Goal: Information Seeking & Learning: Find specific fact

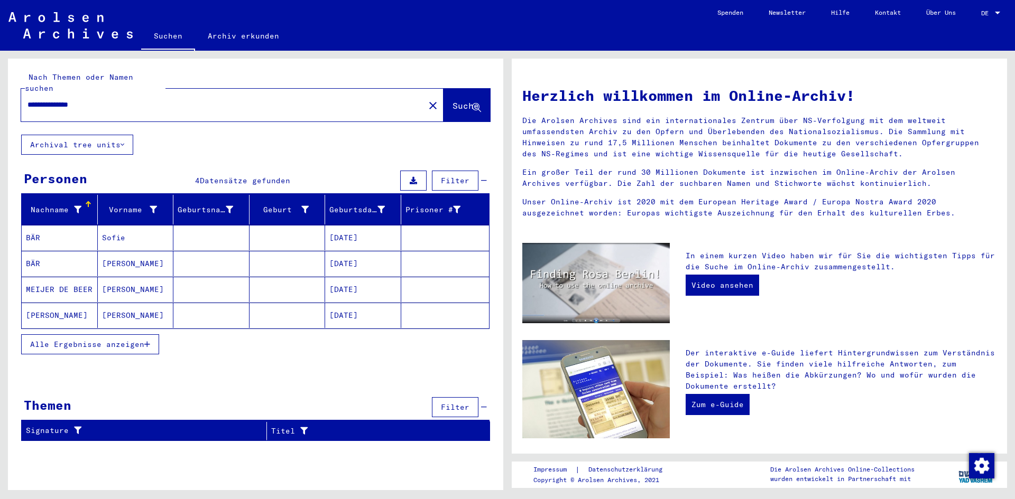
click at [119, 340] on span "Alle Ergebnisse anzeigen" at bounding box center [87, 345] width 114 height 10
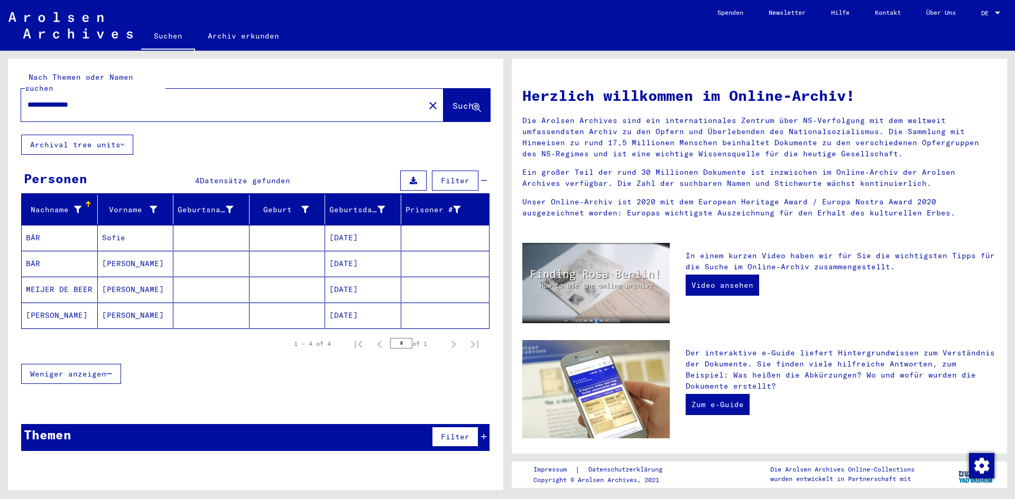
click at [347, 225] on mat-cell "[DATE]" at bounding box center [363, 237] width 76 height 25
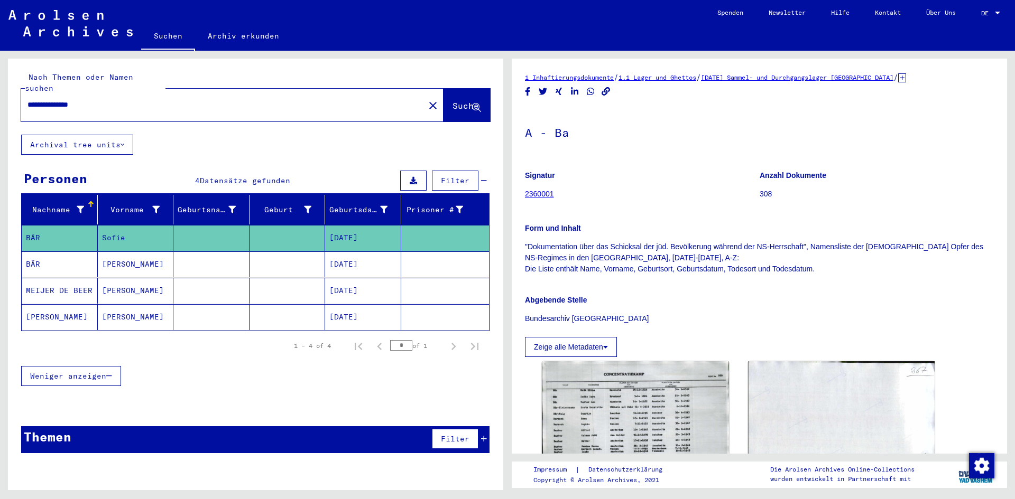
click at [357, 254] on mat-cell "[DATE]" at bounding box center [363, 265] width 76 height 26
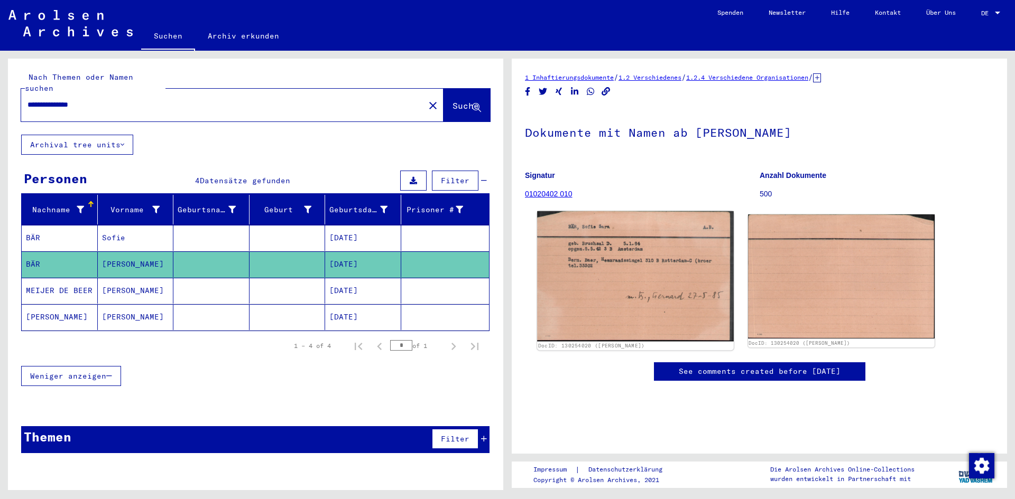
click at [628, 257] on img at bounding box center [635, 276] width 196 height 130
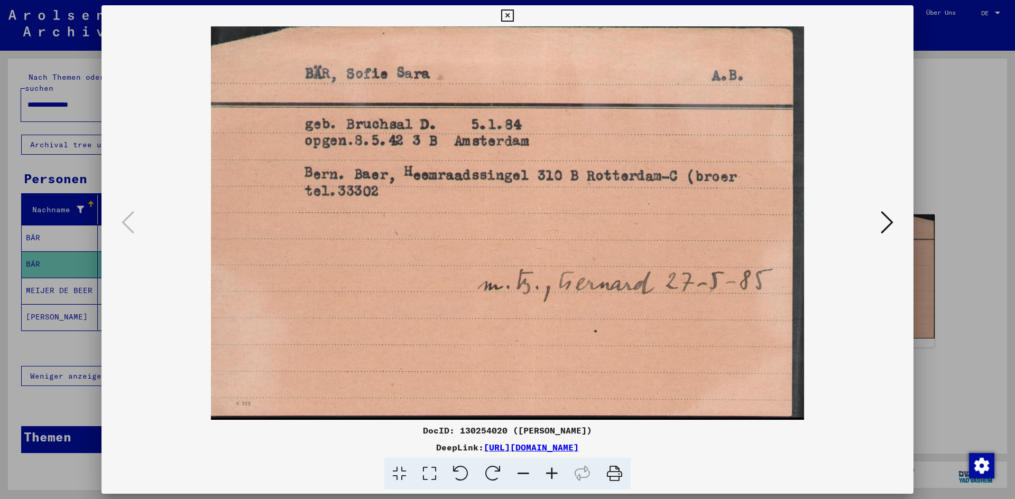
click at [51, 280] on div at bounding box center [507, 249] width 1015 height 499
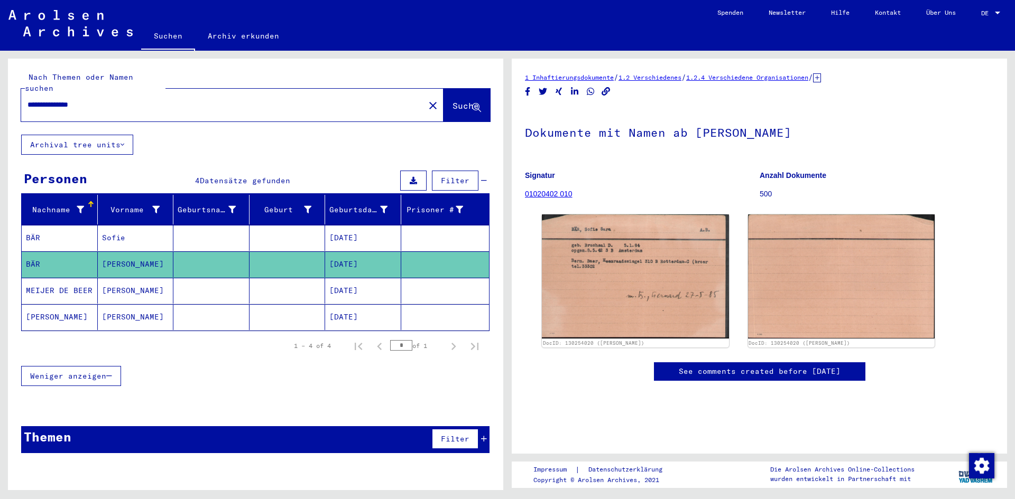
click at [127, 281] on mat-cell "[PERSON_NAME]" at bounding box center [136, 291] width 76 height 26
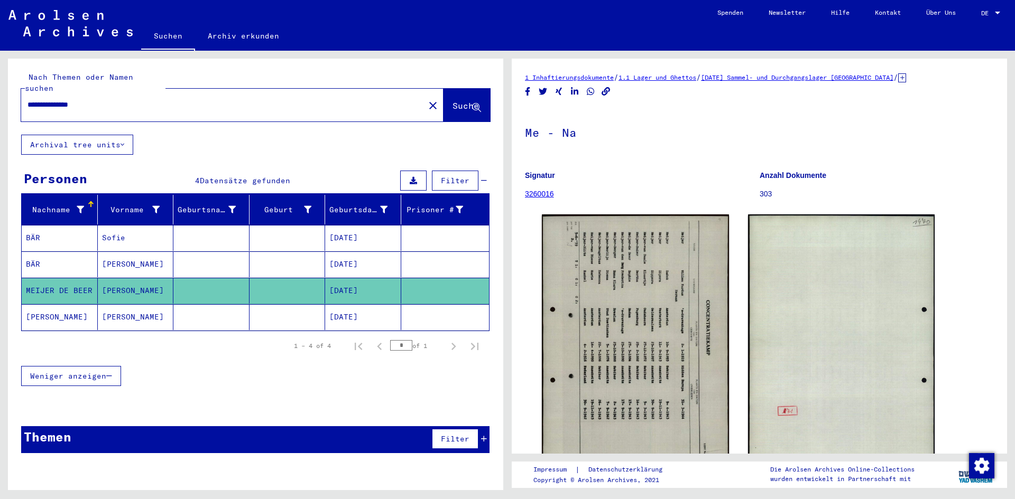
click at [112, 305] on mat-cell "[PERSON_NAME]" at bounding box center [136, 317] width 76 height 26
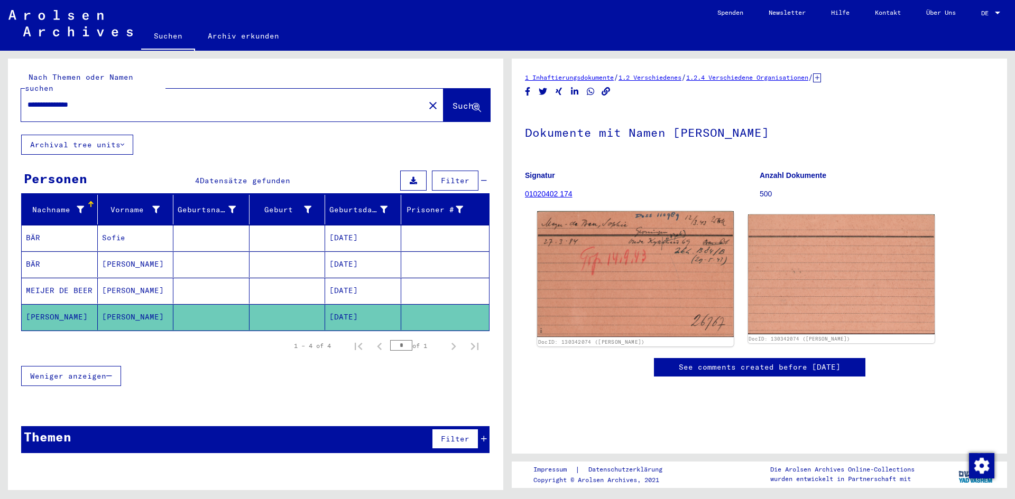
click at [619, 277] on img at bounding box center [635, 274] width 196 height 126
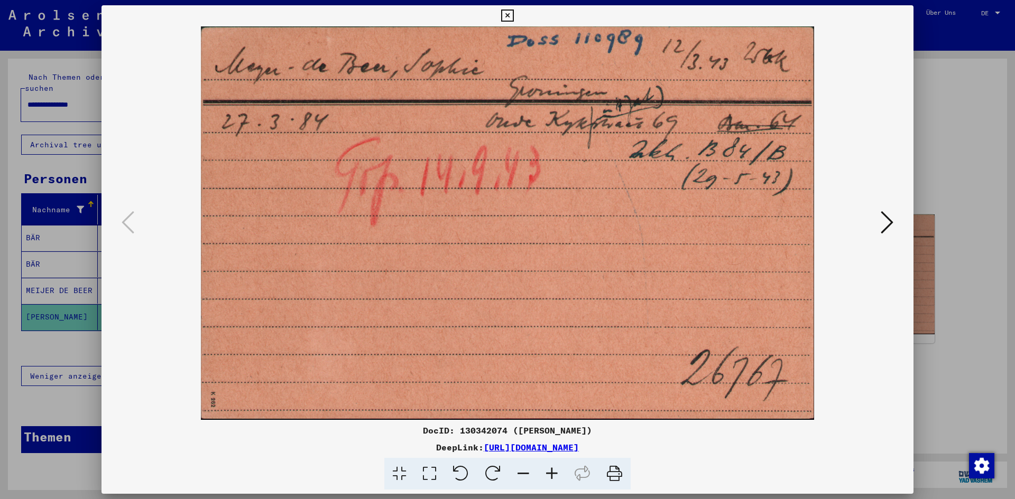
click at [36, 253] on div at bounding box center [507, 249] width 1015 height 499
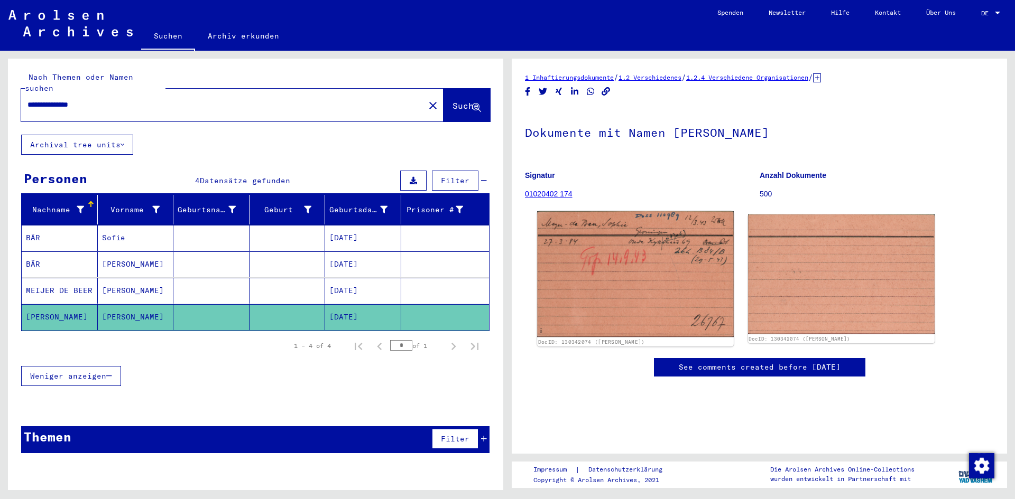
click at [617, 240] on img at bounding box center [635, 274] width 196 height 126
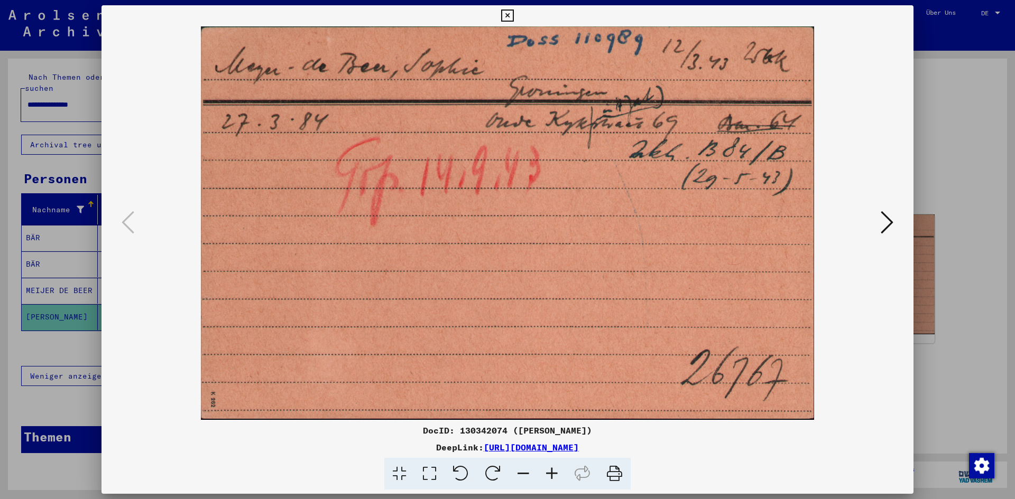
click at [37, 225] on div at bounding box center [507, 249] width 1015 height 499
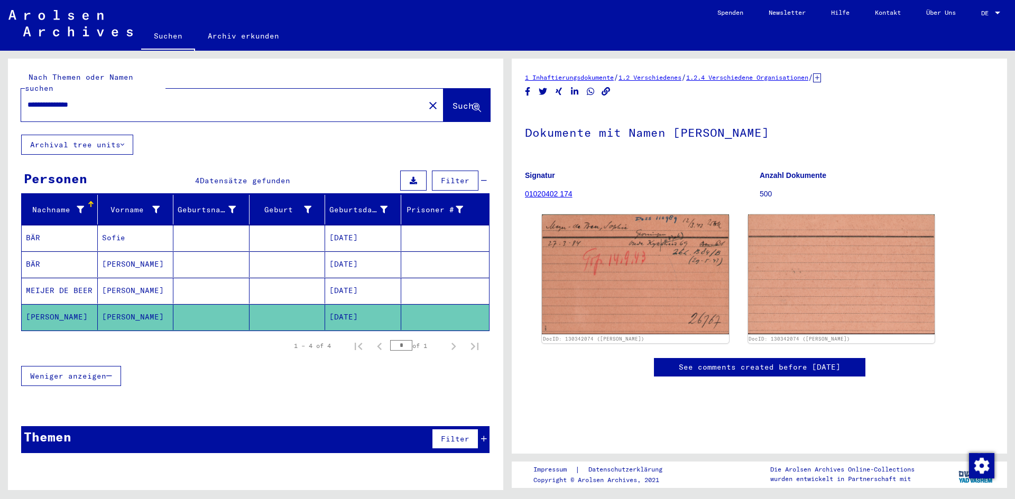
click at [37, 225] on mat-cell "BÄR" at bounding box center [60, 238] width 76 height 26
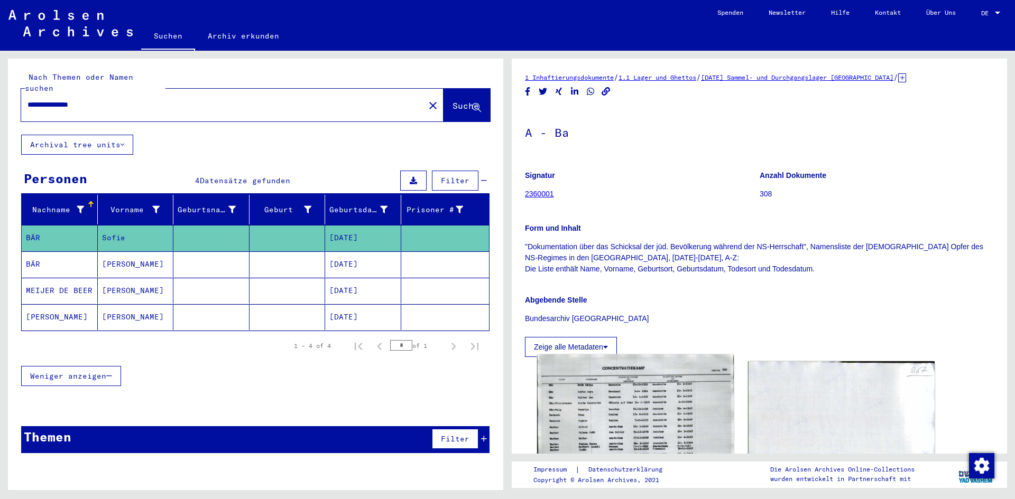
click at [625, 414] on img at bounding box center [635, 425] width 196 height 141
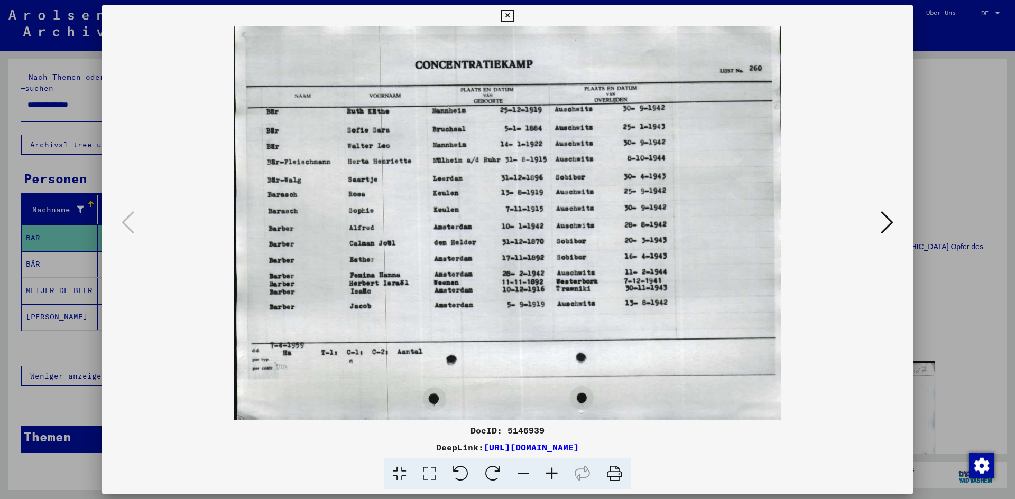
click at [553, 475] on icon at bounding box center [552, 474] width 29 height 32
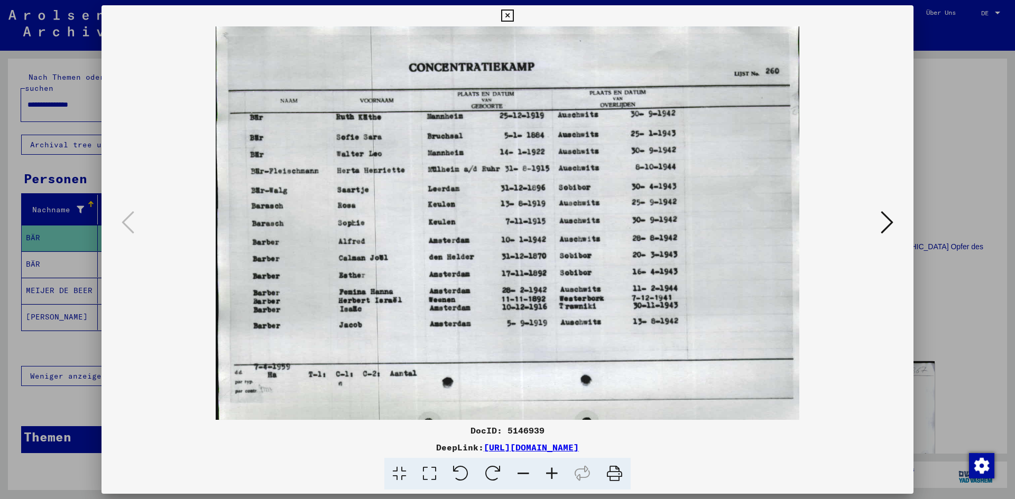
click at [553, 475] on icon at bounding box center [552, 474] width 29 height 32
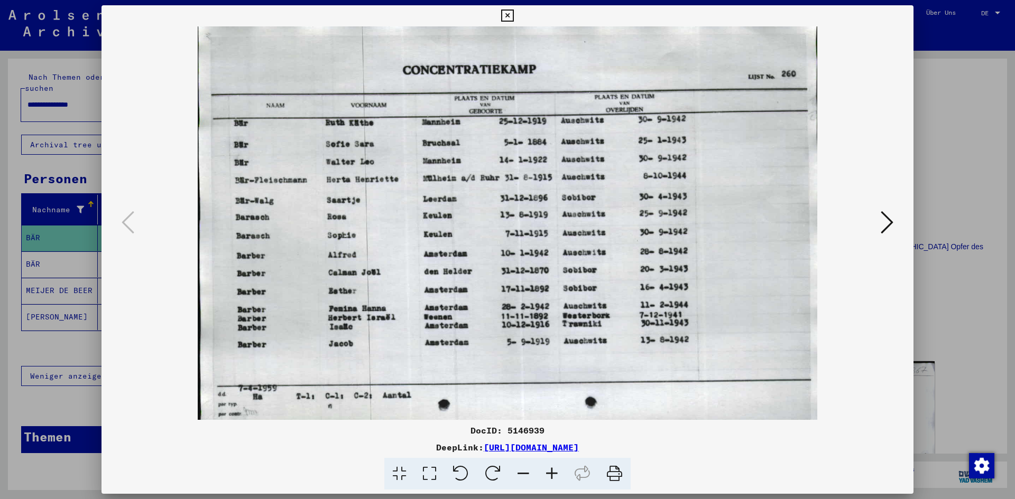
click at [553, 475] on icon at bounding box center [552, 474] width 29 height 32
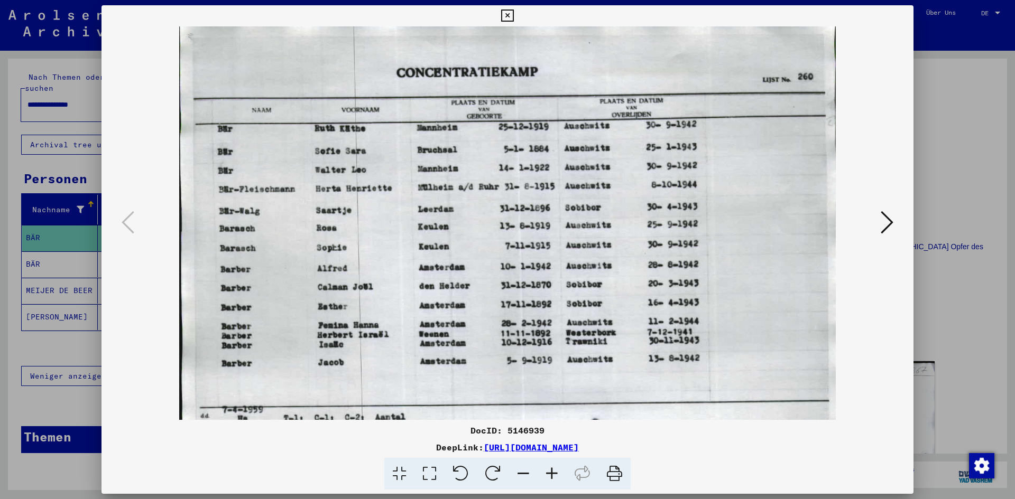
click at [553, 475] on icon at bounding box center [552, 474] width 29 height 32
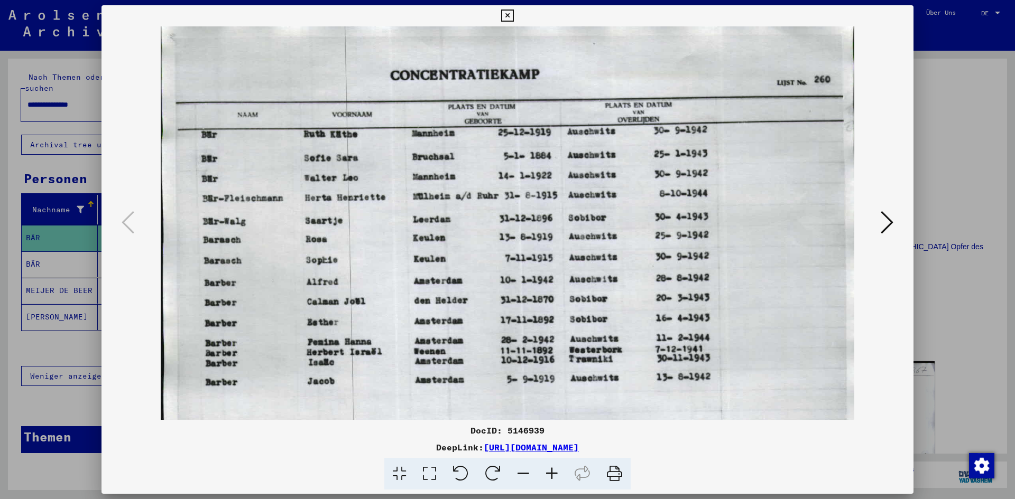
click at [553, 475] on icon at bounding box center [552, 474] width 29 height 32
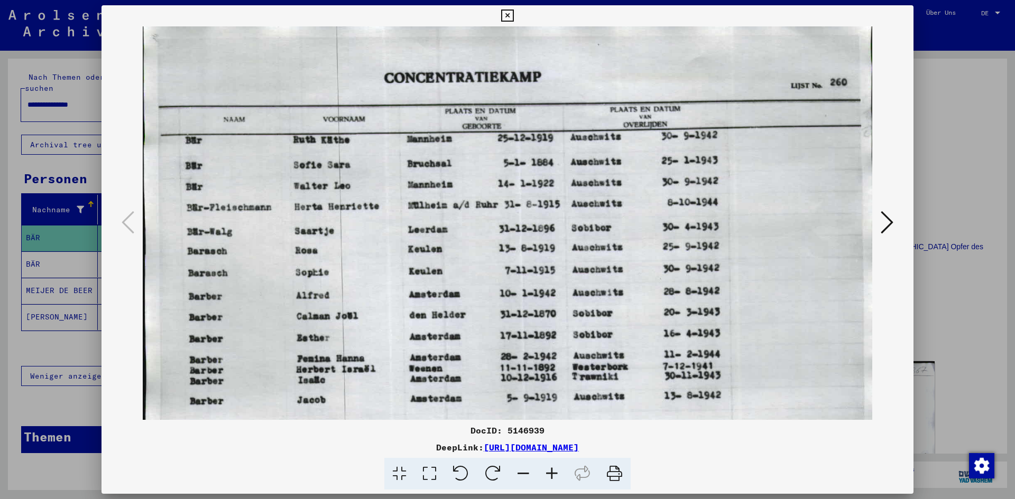
click at [553, 475] on icon at bounding box center [552, 474] width 29 height 32
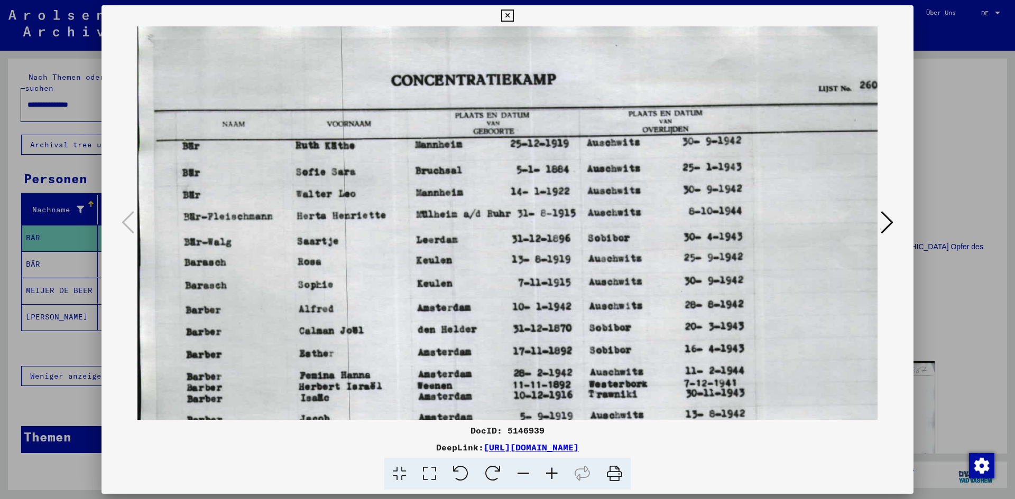
click at [935, 163] on div at bounding box center [507, 249] width 1015 height 499
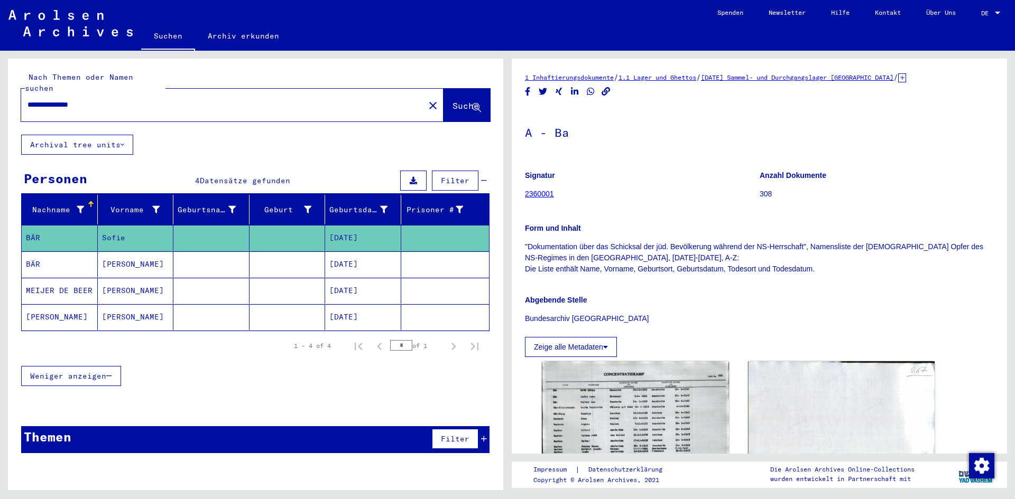
click at [353, 255] on mat-cell "[DATE]" at bounding box center [363, 265] width 76 height 26
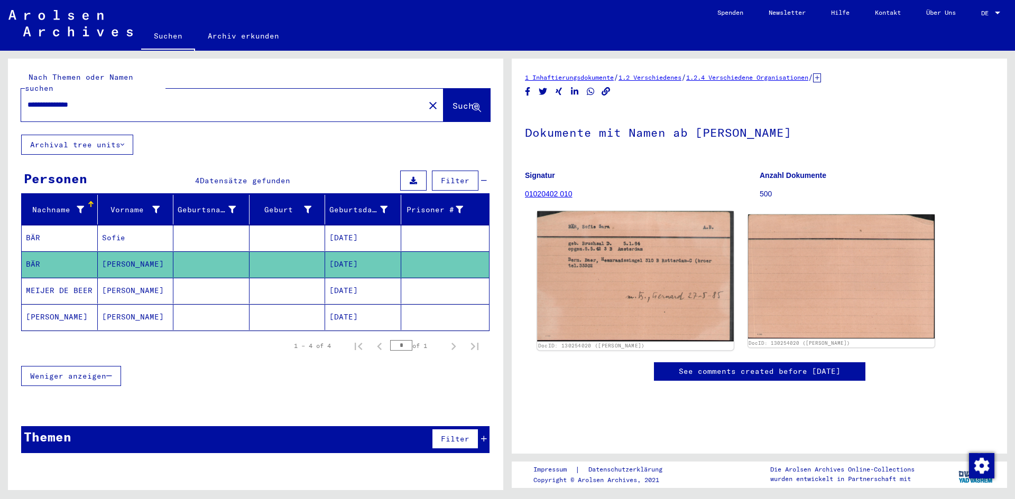
click at [606, 308] on img at bounding box center [635, 276] width 196 height 130
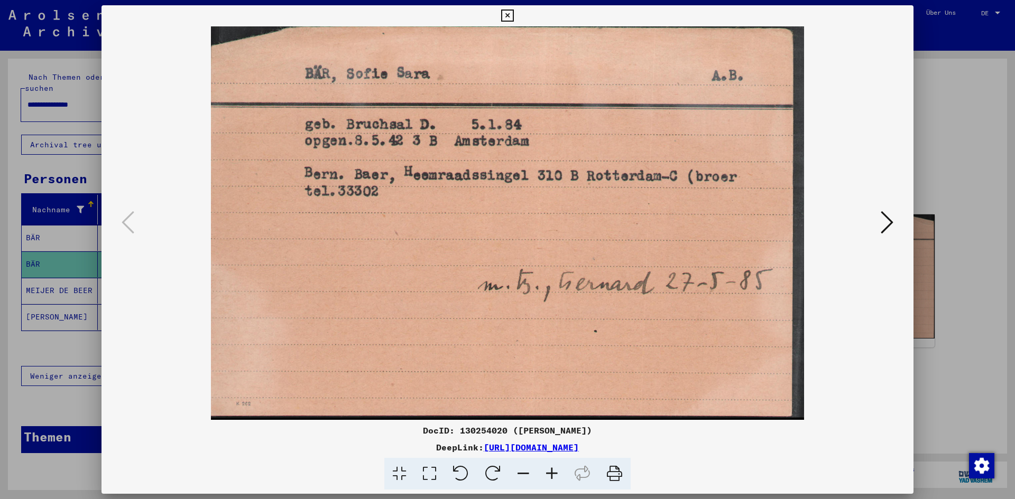
click at [942, 82] on div at bounding box center [507, 249] width 1015 height 499
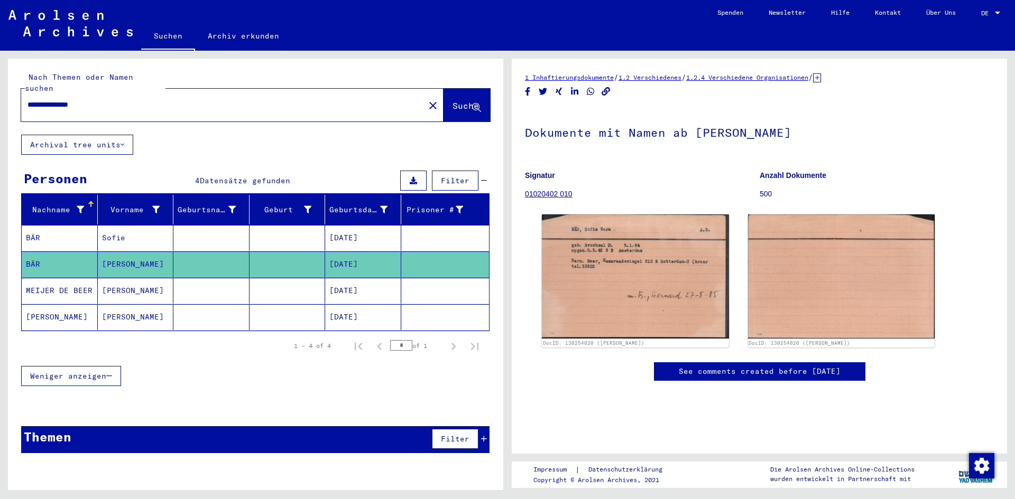
click at [186, 259] on mat-cell at bounding box center [211, 265] width 76 height 26
drag, startPoint x: 106, startPoint y: 90, endPoint x: 0, endPoint y: 94, distance: 106.3
click at [0, 94] on div "**********" at bounding box center [253, 271] width 507 height 440
click at [136, 99] on input "**********" at bounding box center [222, 104] width 391 height 11
type input "**********"
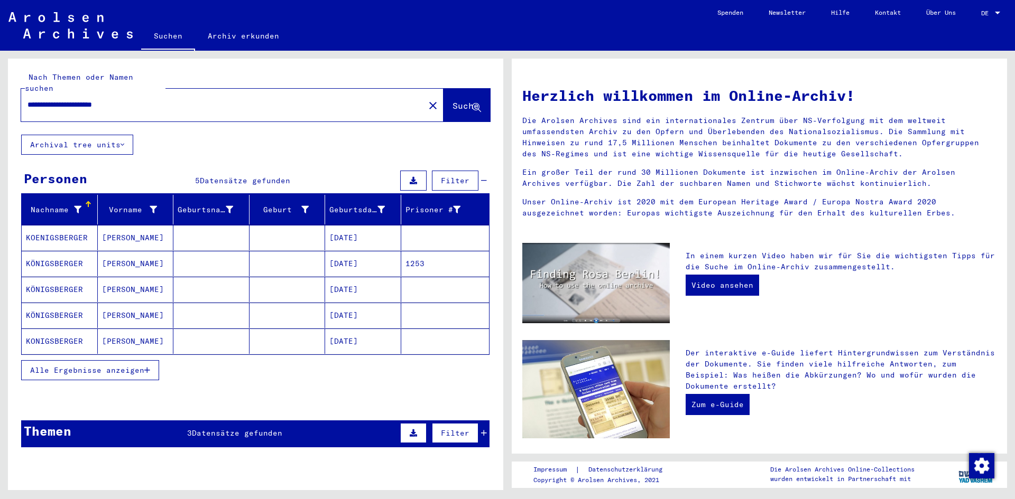
click at [357, 226] on mat-cell "[DATE]" at bounding box center [363, 237] width 76 height 25
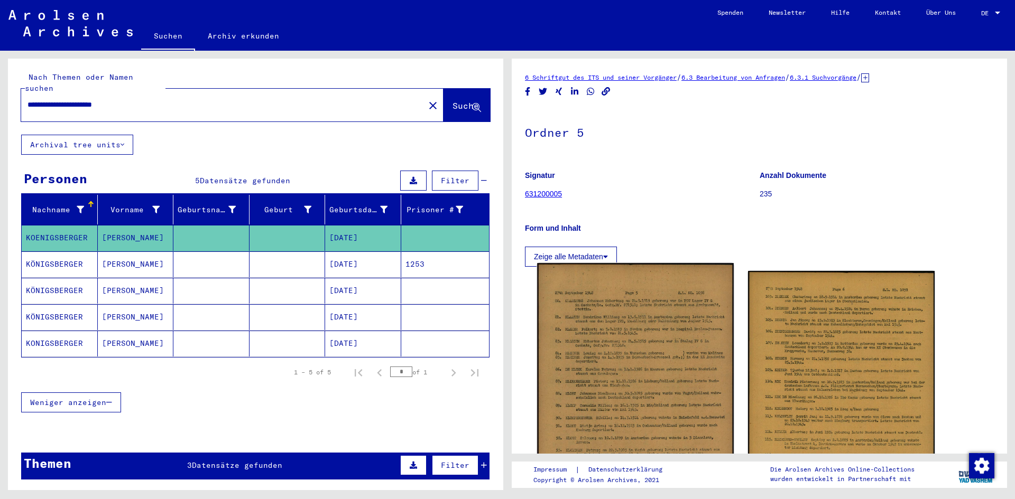
click at [591, 331] on img at bounding box center [635, 422] width 196 height 319
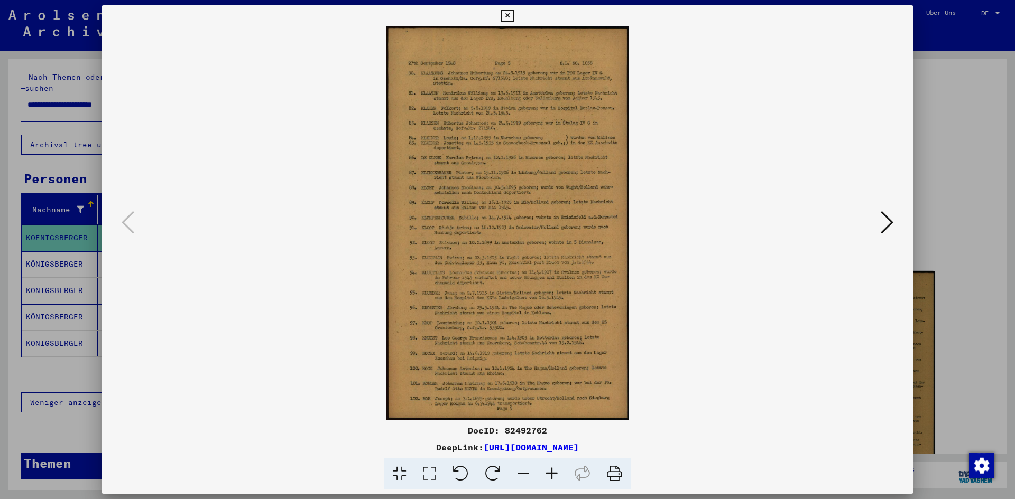
click at [556, 472] on icon at bounding box center [552, 474] width 29 height 32
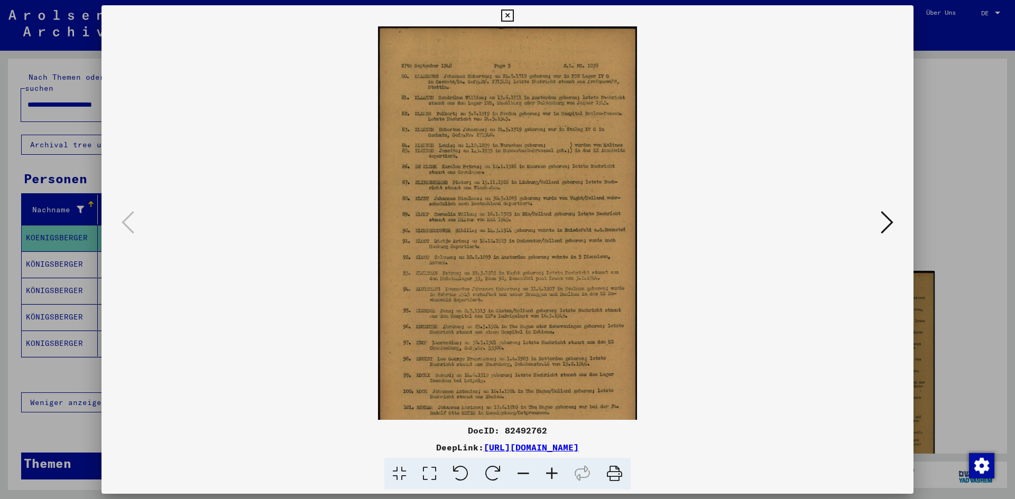
click at [556, 472] on icon at bounding box center [552, 474] width 29 height 32
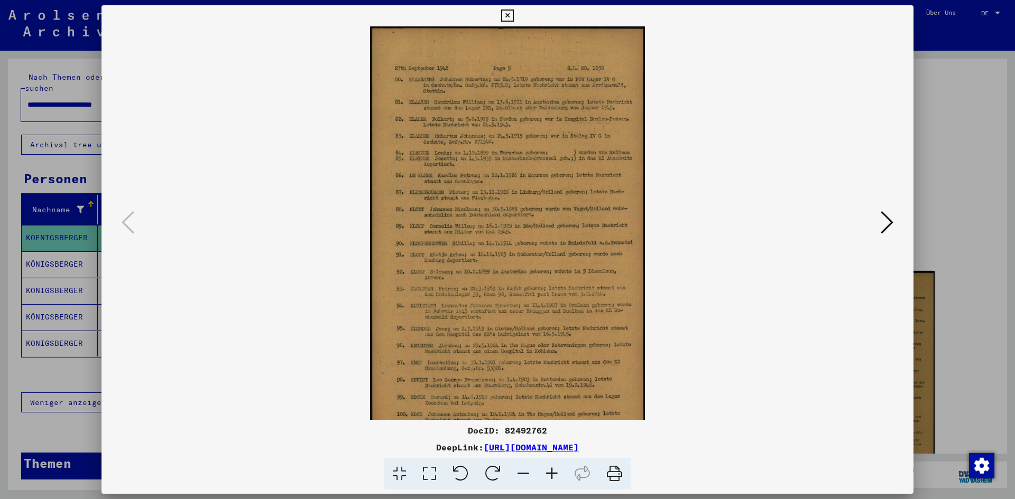
click at [556, 472] on icon at bounding box center [552, 474] width 29 height 32
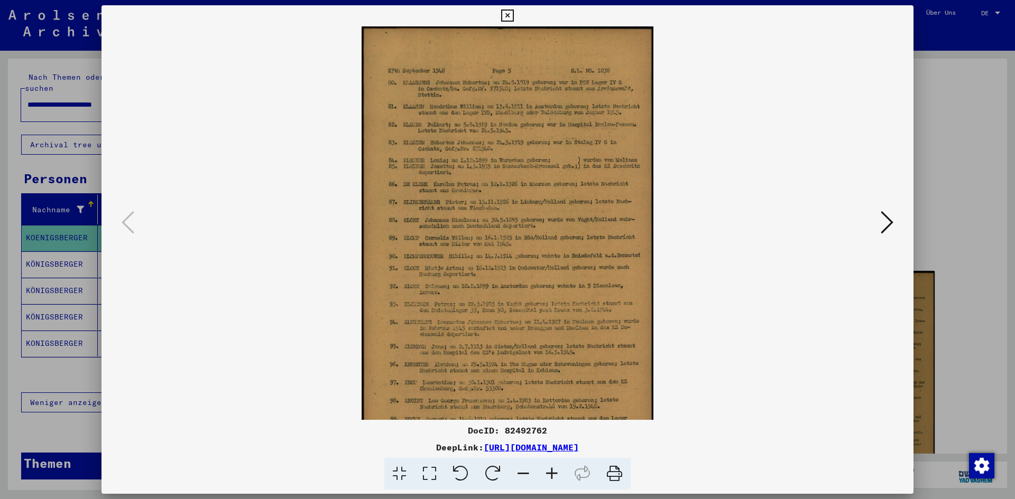
click at [556, 472] on icon at bounding box center [552, 474] width 29 height 32
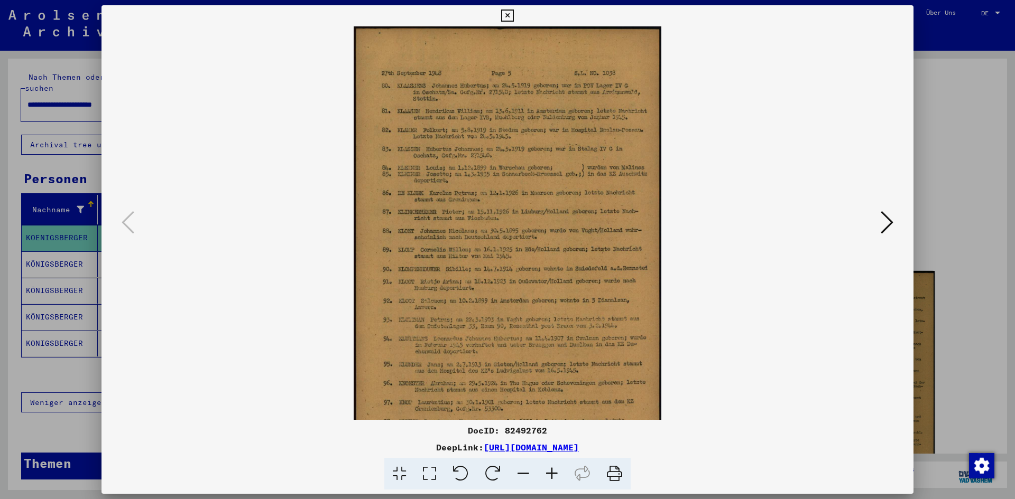
click at [556, 472] on icon at bounding box center [552, 474] width 29 height 32
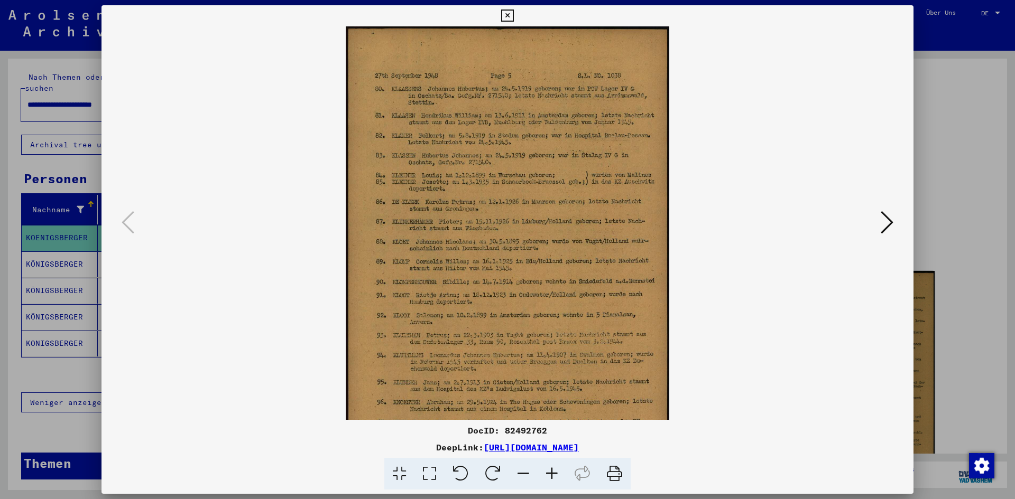
click at [556, 472] on icon at bounding box center [552, 474] width 29 height 32
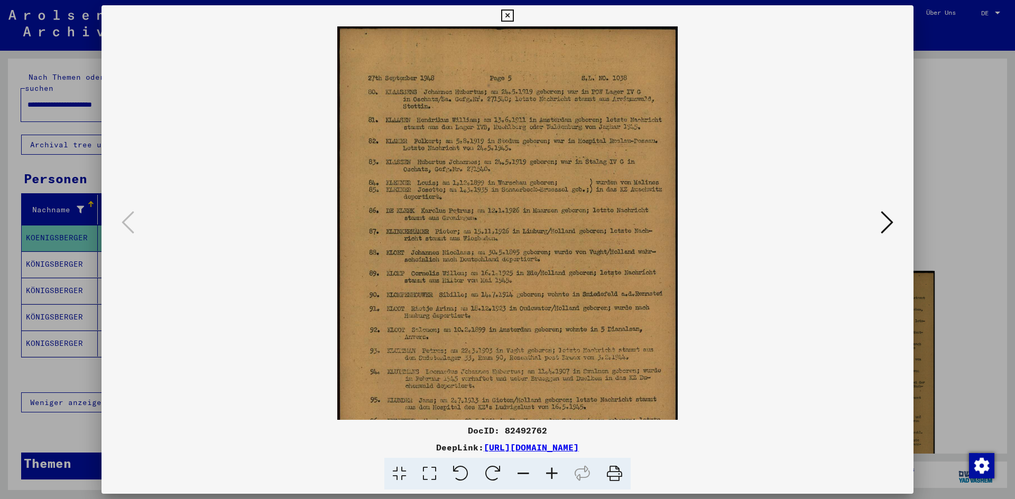
click at [556, 472] on icon at bounding box center [552, 474] width 29 height 32
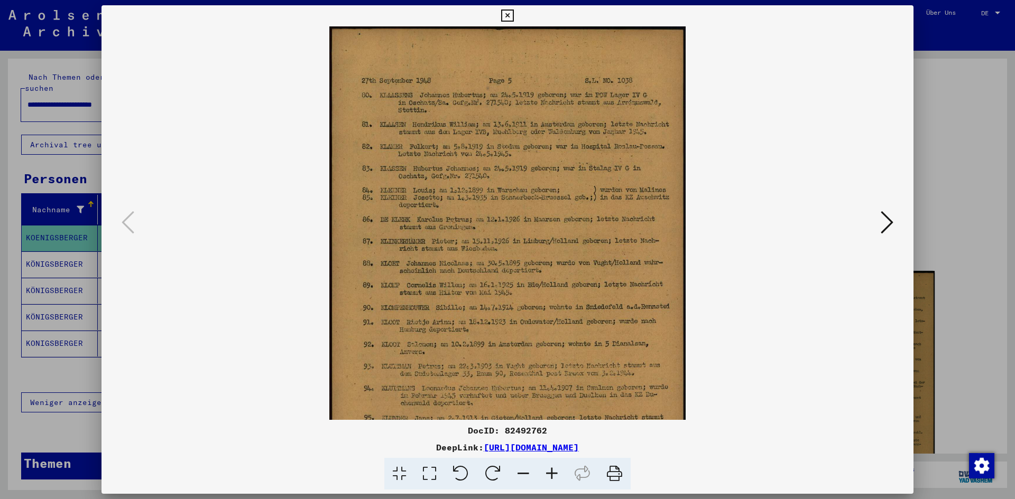
click at [556, 472] on icon at bounding box center [552, 474] width 29 height 32
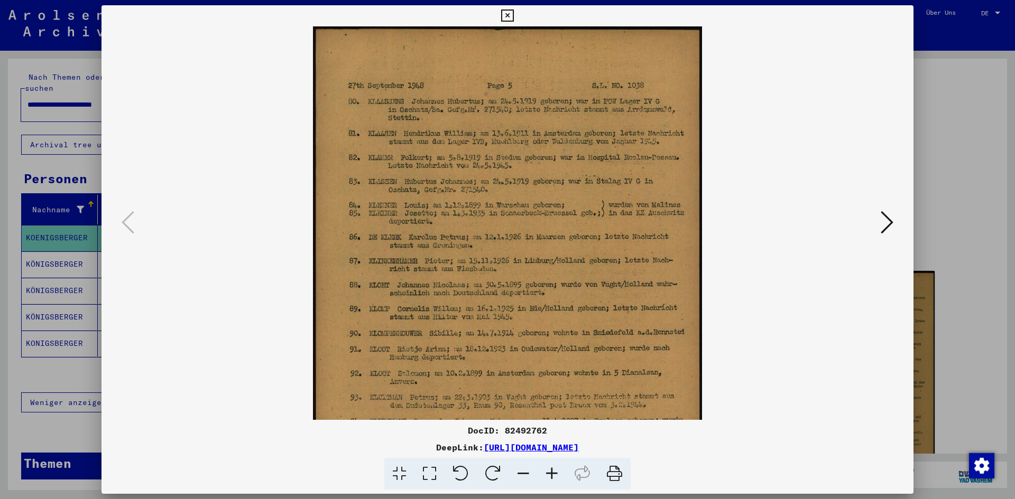
click at [556, 472] on icon at bounding box center [552, 474] width 29 height 32
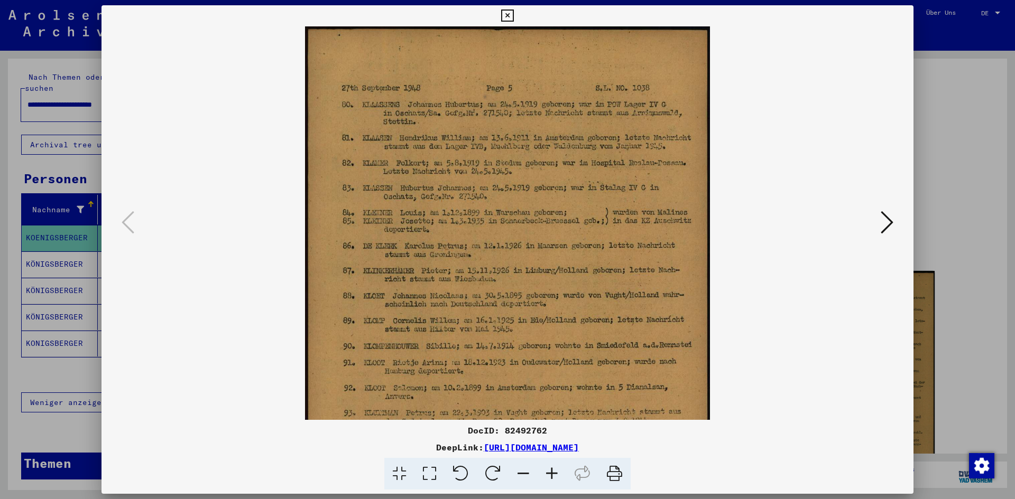
click at [556, 472] on icon at bounding box center [552, 474] width 29 height 32
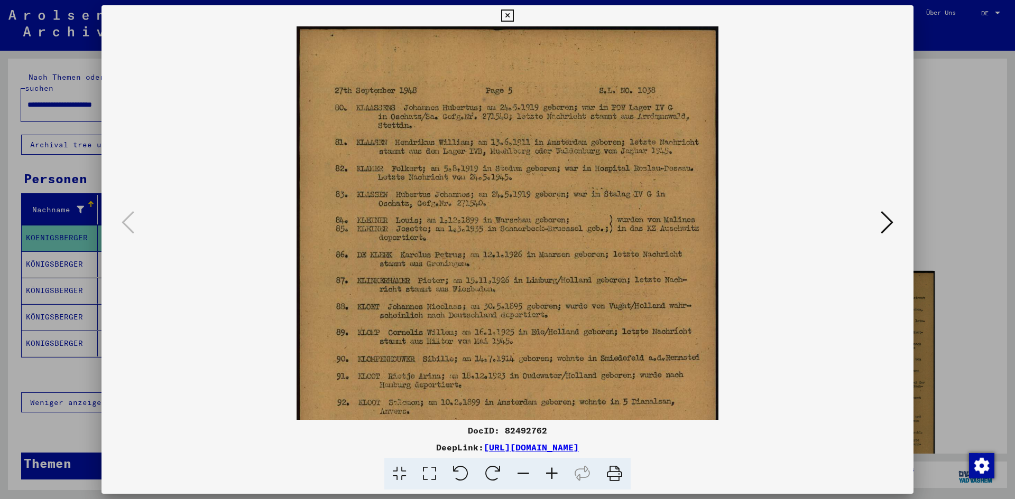
click at [556, 472] on icon at bounding box center [552, 474] width 29 height 32
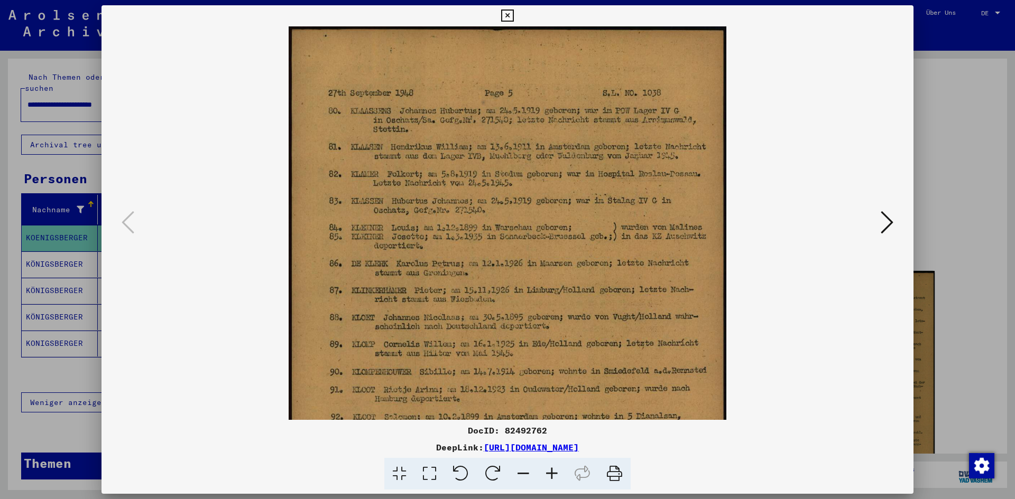
click at [556, 472] on icon at bounding box center [552, 474] width 29 height 32
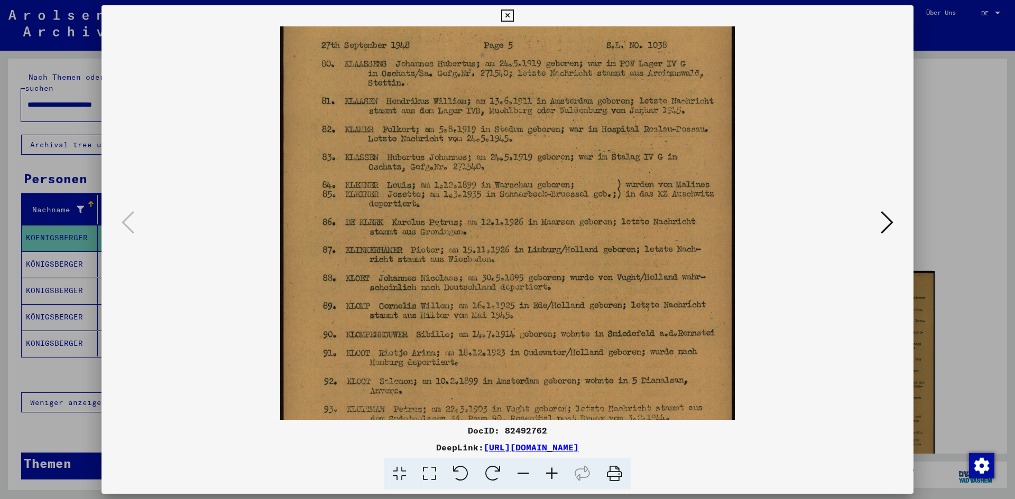
drag, startPoint x: 529, startPoint y: 403, endPoint x: 523, endPoint y: 353, distance: 51.1
click at [523, 353] on img at bounding box center [507, 344] width 454 height 737
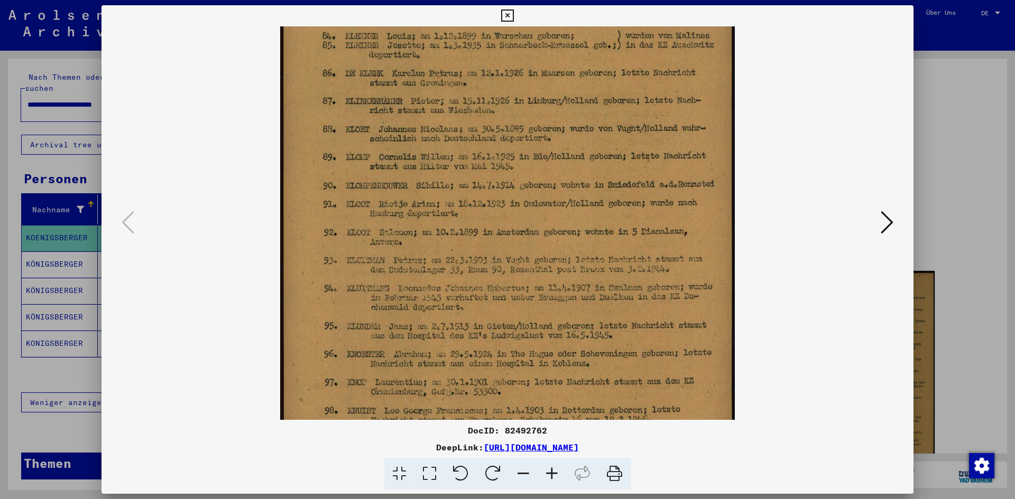
drag, startPoint x: 525, startPoint y: 405, endPoint x: 520, endPoint y: 255, distance: 150.2
click at [520, 255] on img at bounding box center [507, 195] width 454 height 737
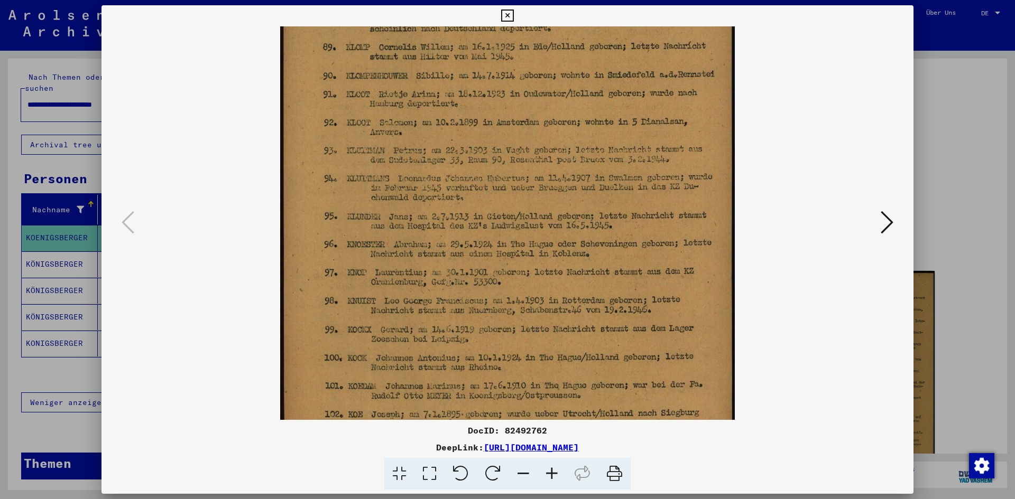
drag, startPoint x: 513, startPoint y: 393, endPoint x: 513, endPoint y: 257, distance: 135.8
click at [513, 257] on img at bounding box center [507, 85] width 454 height 737
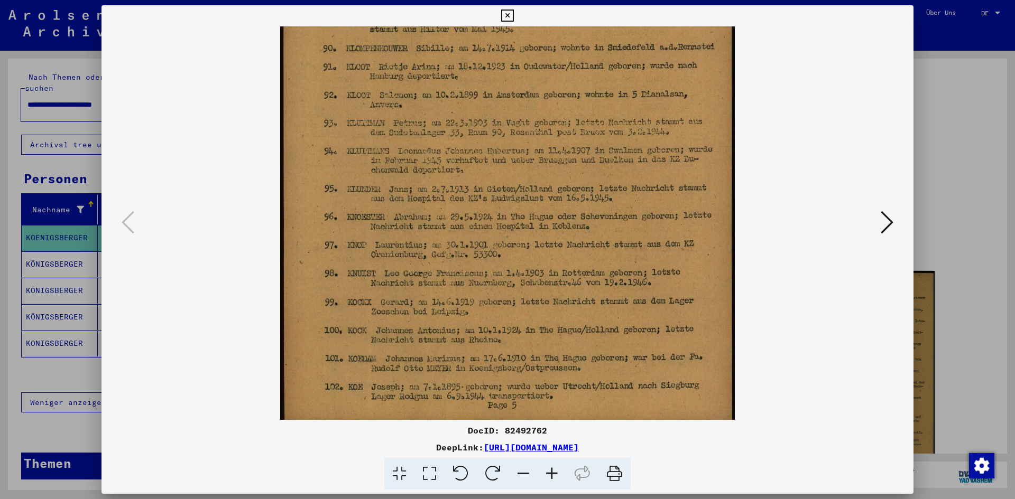
scroll to position [344, 0]
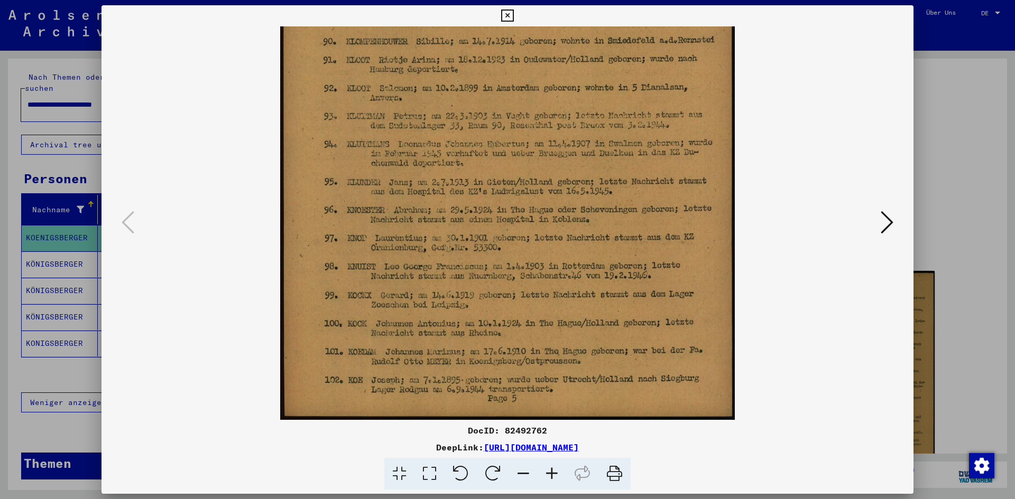
drag, startPoint x: 512, startPoint y: 365, endPoint x: 511, endPoint y: 254, distance: 111.0
click at [511, 254] on img at bounding box center [507, 51] width 454 height 737
click at [884, 224] on icon at bounding box center [887, 222] width 13 height 25
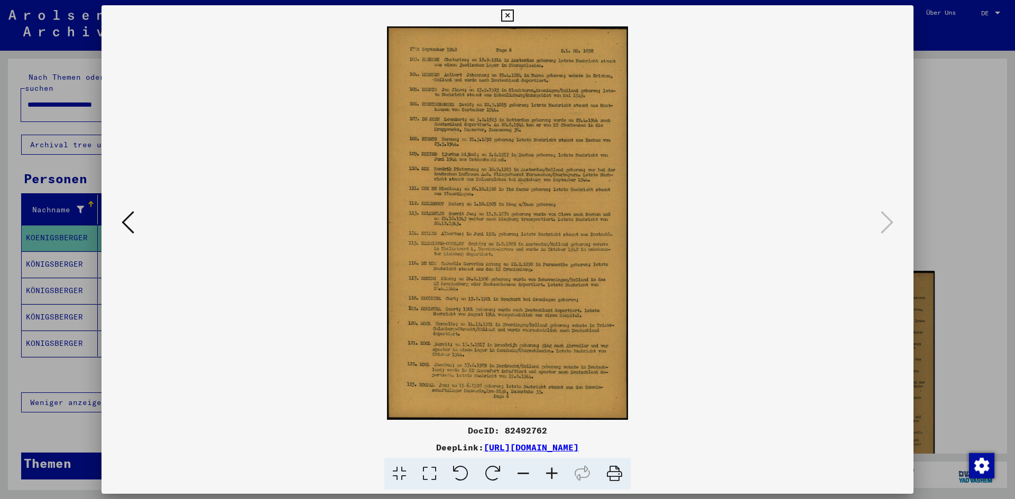
click at [557, 475] on icon at bounding box center [552, 474] width 29 height 32
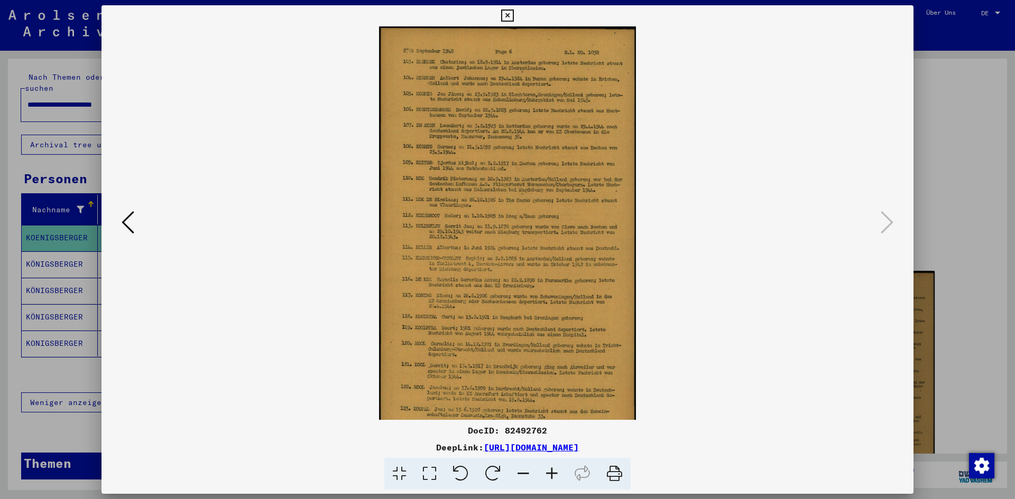
drag, startPoint x: 557, startPoint y: 475, endPoint x: 549, endPoint y: 474, distance: 8.5
click at [549, 474] on icon at bounding box center [552, 474] width 29 height 32
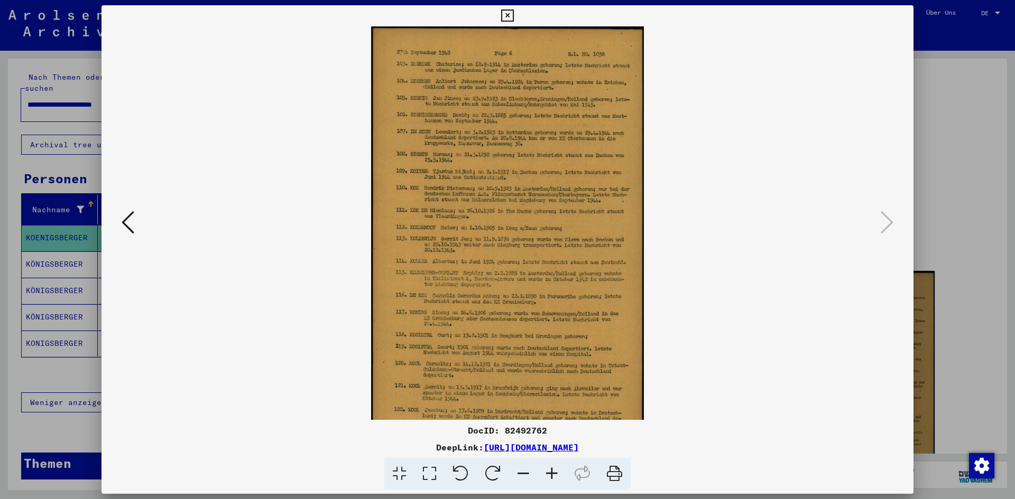
click at [549, 474] on icon at bounding box center [552, 474] width 29 height 32
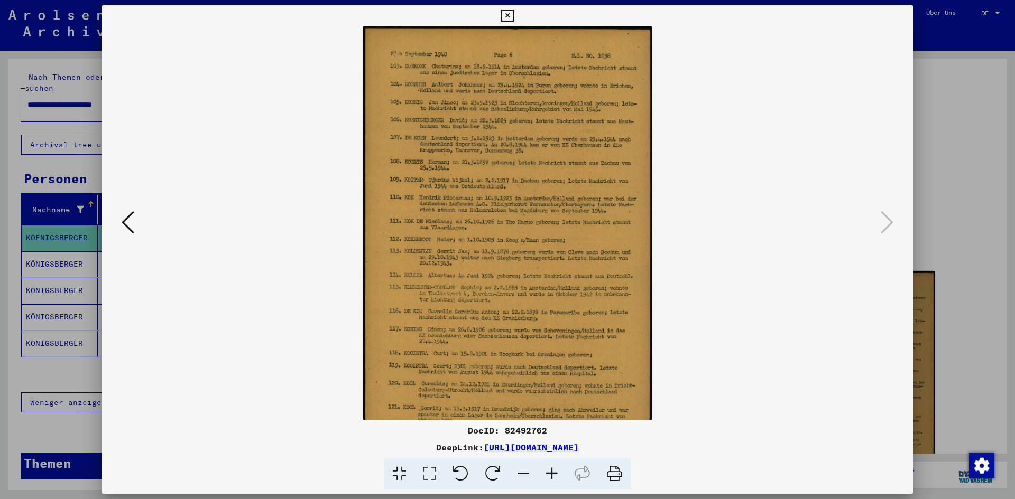
click at [549, 474] on icon at bounding box center [552, 474] width 29 height 32
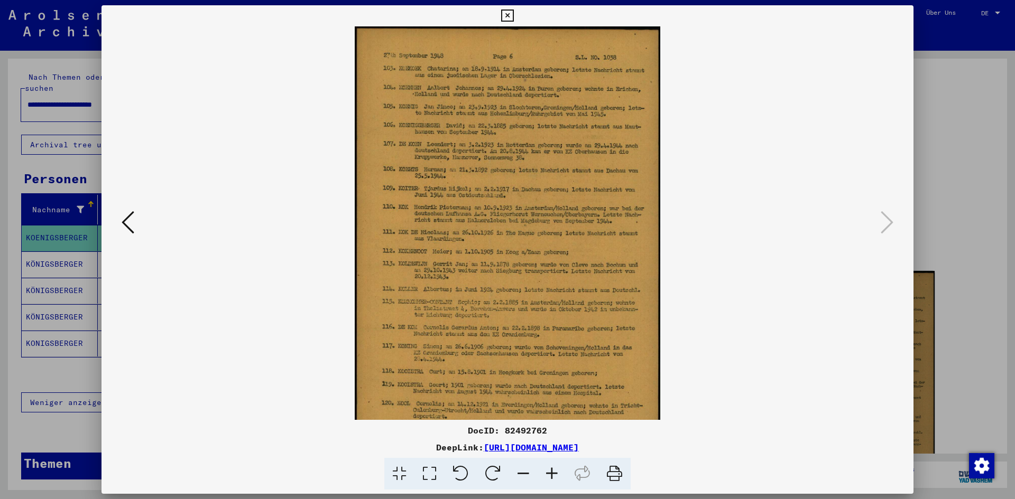
click at [549, 474] on icon at bounding box center [552, 474] width 29 height 32
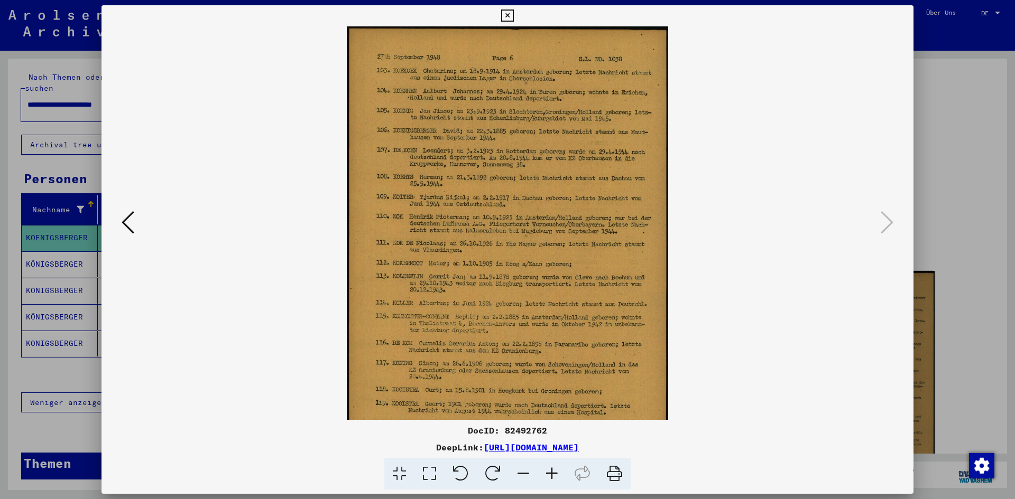
click at [549, 474] on icon at bounding box center [552, 474] width 29 height 32
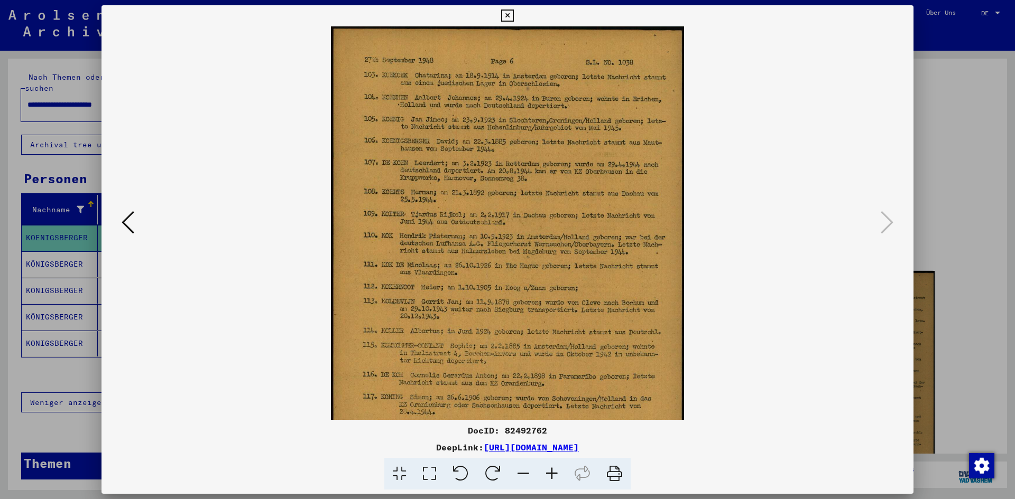
click at [549, 474] on icon at bounding box center [552, 474] width 29 height 32
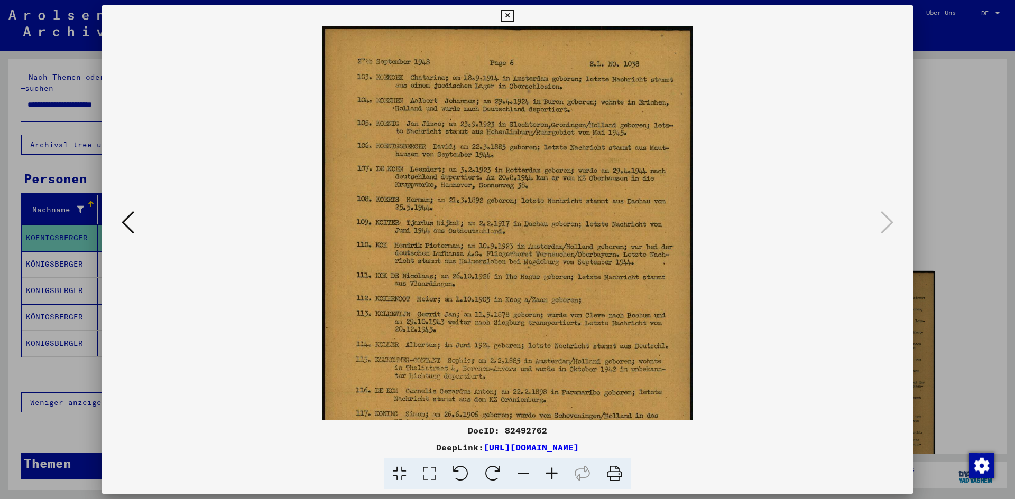
click at [549, 474] on icon at bounding box center [552, 474] width 29 height 32
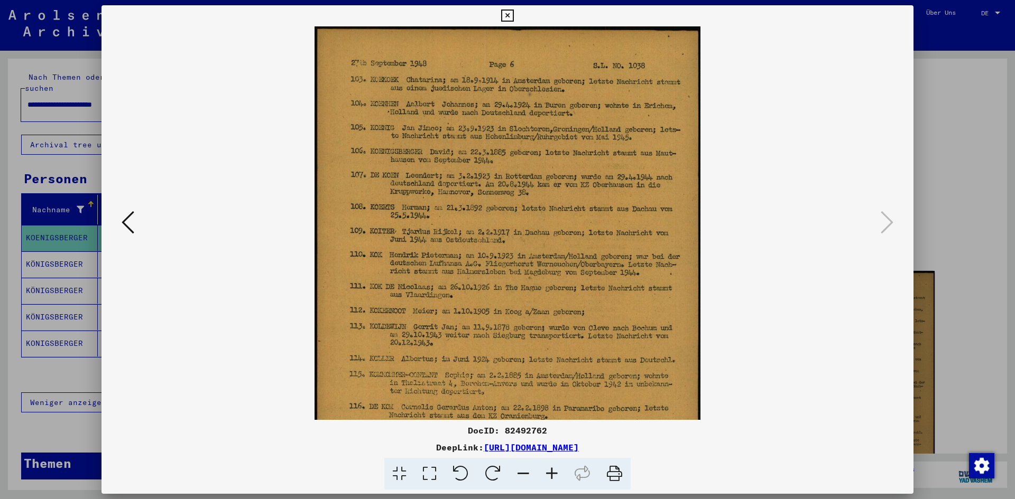
click at [549, 474] on icon at bounding box center [552, 474] width 29 height 32
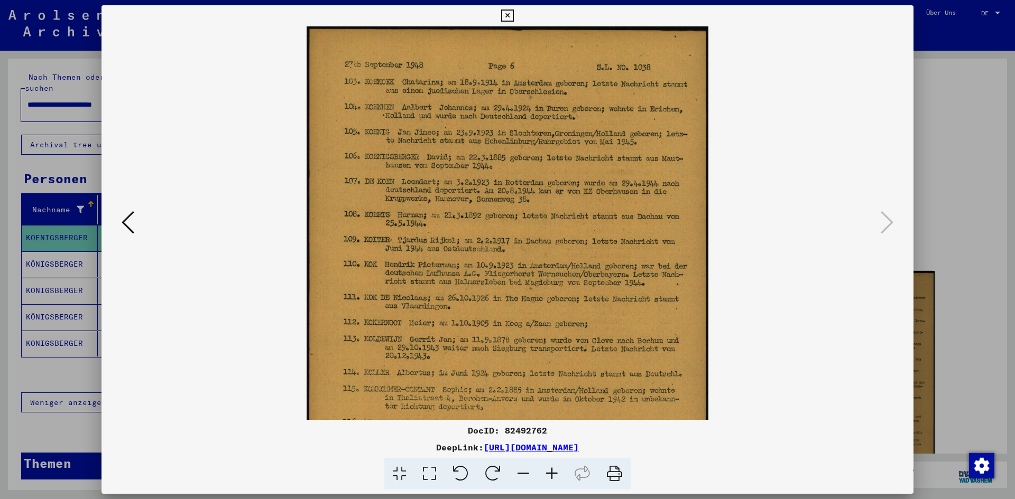
click at [549, 474] on icon at bounding box center [552, 474] width 29 height 32
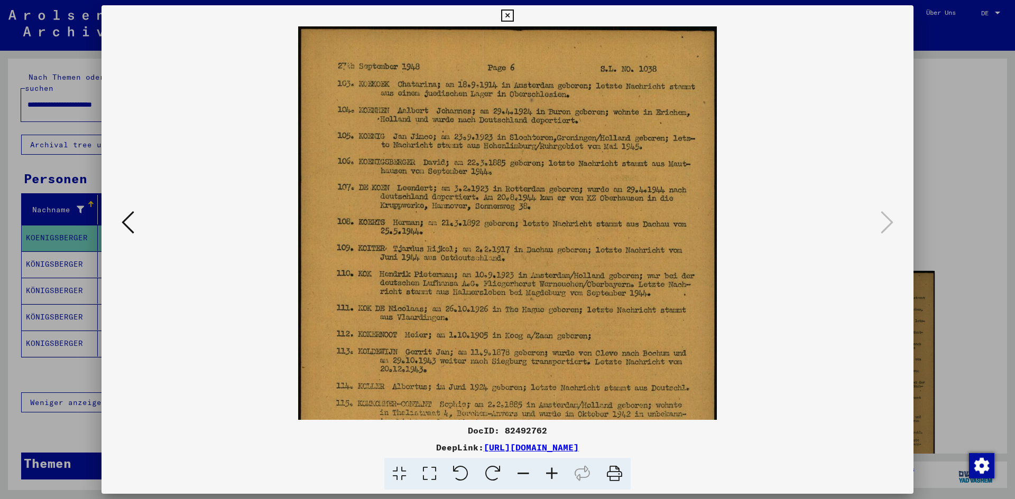
click at [531, 430] on div "DocID: 82492762" at bounding box center [507, 430] width 812 height 13
click at [549, 171] on img at bounding box center [507, 368] width 418 height 684
drag, startPoint x: 69, startPoint y: 247, endPoint x: 50, endPoint y: 258, distance: 22.2
click at [50, 258] on div at bounding box center [507, 249] width 1015 height 499
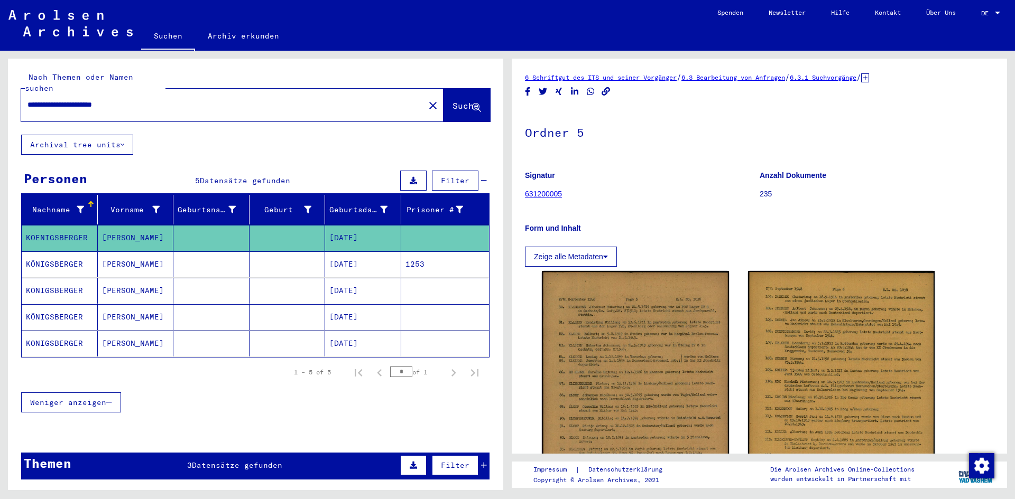
click at [365, 252] on mat-cell "[DATE]" at bounding box center [363, 265] width 76 height 26
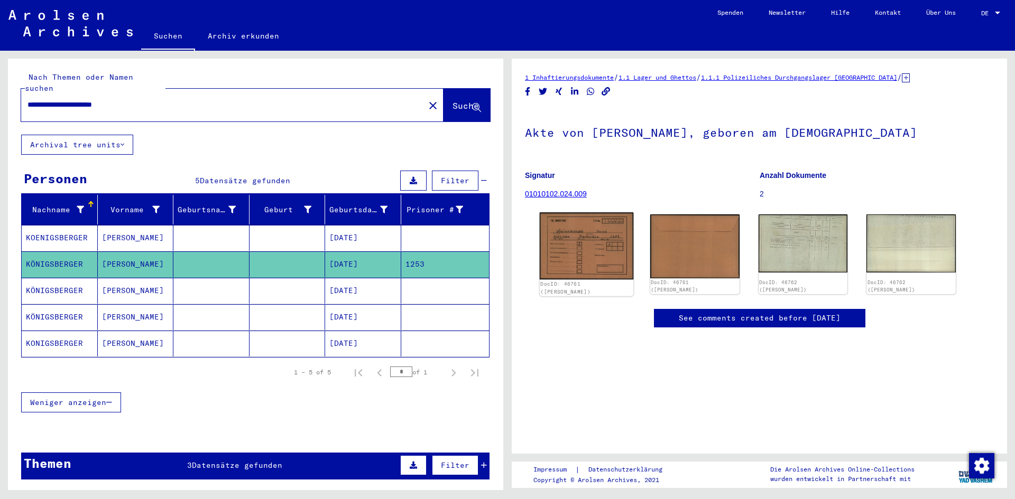
click at [595, 247] on img at bounding box center [587, 245] width 94 height 67
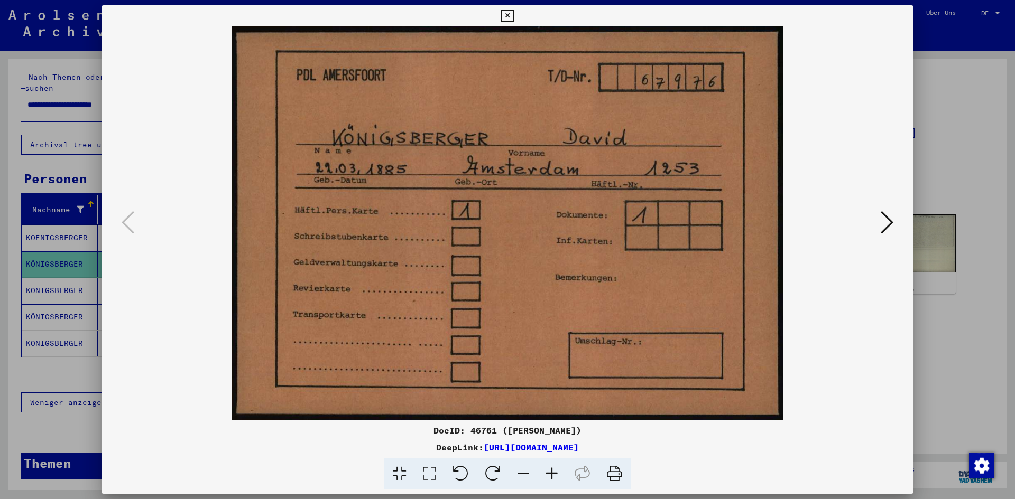
click at [880, 224] on button at bounding box center [886, 223] width 19 height 30
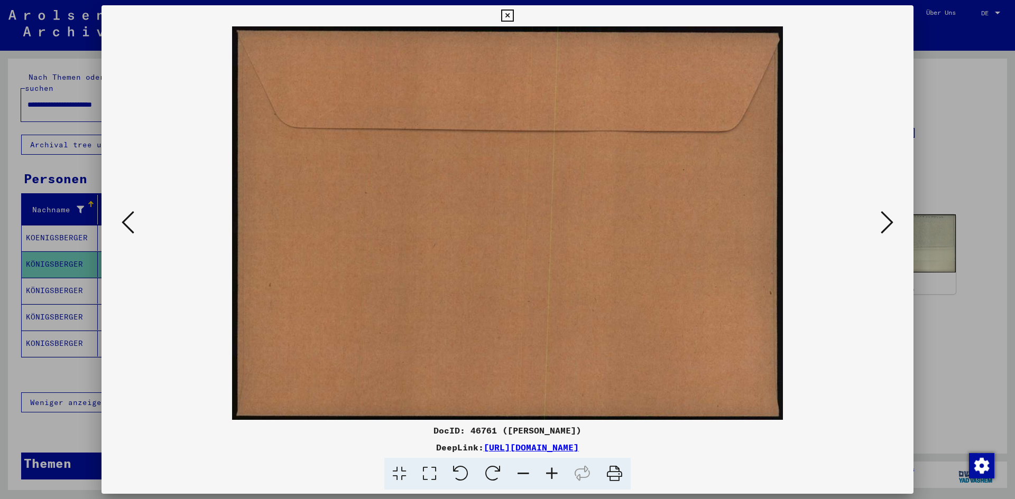
click at [880, 224] on button at bounding box center [886, 223] width 19 height 30
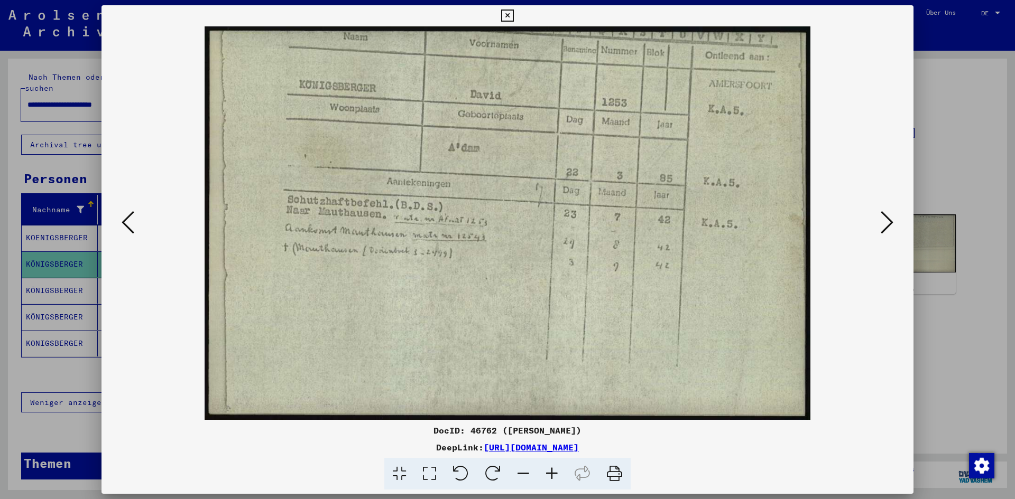
click at [465, 224] on img at bounding box center [507, 223] width 740 height 394
click at [1, 334] on div at bounding box center [507, 249] width 1015 height 499
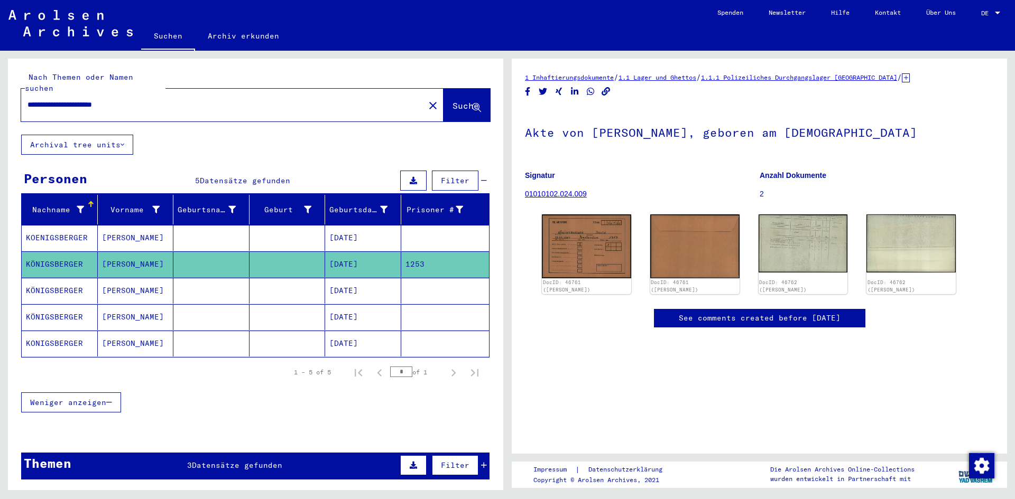
click at [114, 279] on mat-cell "[PERSON_NAME]" at bounding box center [136, 291] width 76 height 26
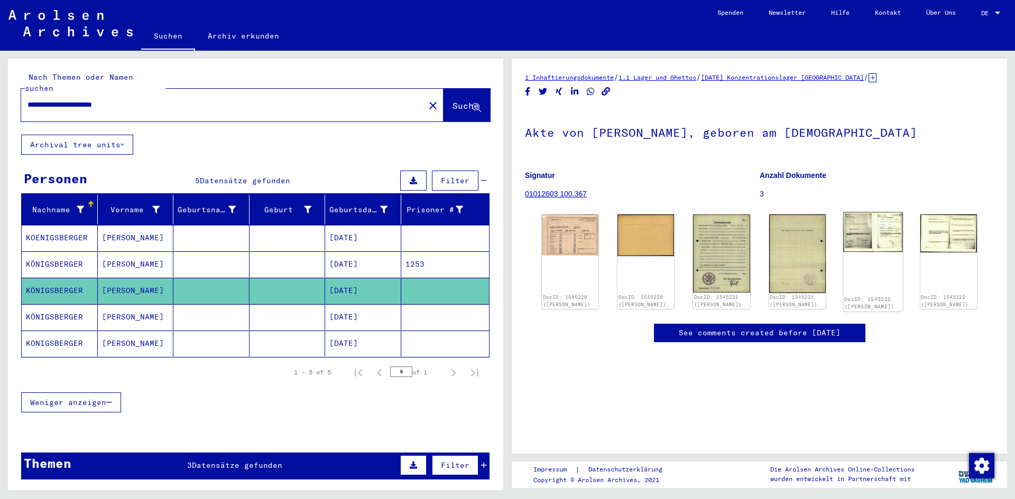
click at [855, 236] on img at bounding box center [873, 232] width 60 height 40
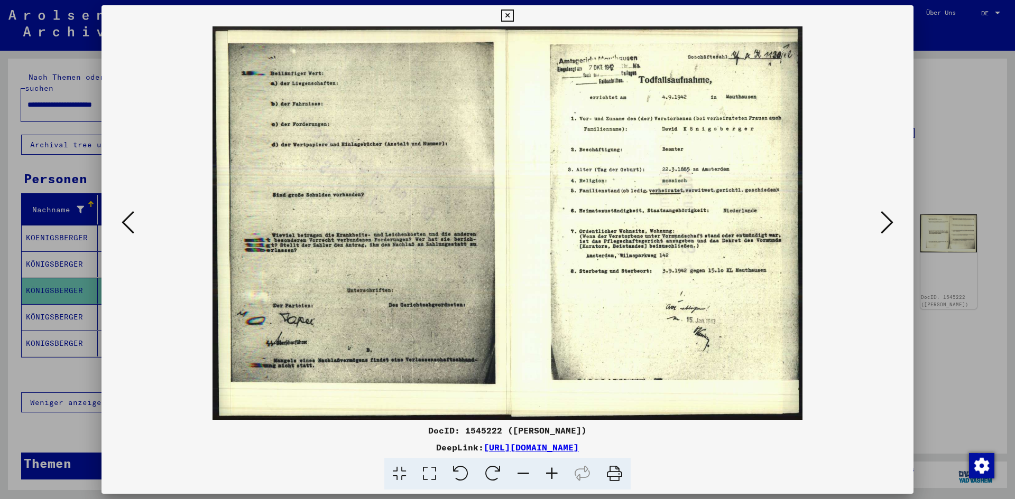
click at [670, 249] on img at bounding box center [507, 223] width 740 height 394
click at [549, 475] on icon at bounding box center [552, 474] width 29 height 32
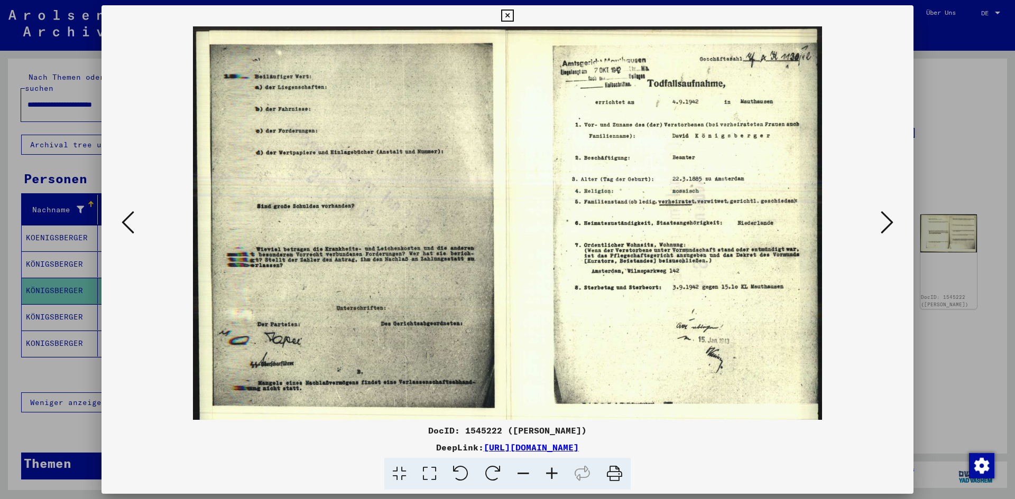
click at [549, 475] on icon at bounding box center [552, 474] width 29 height 32
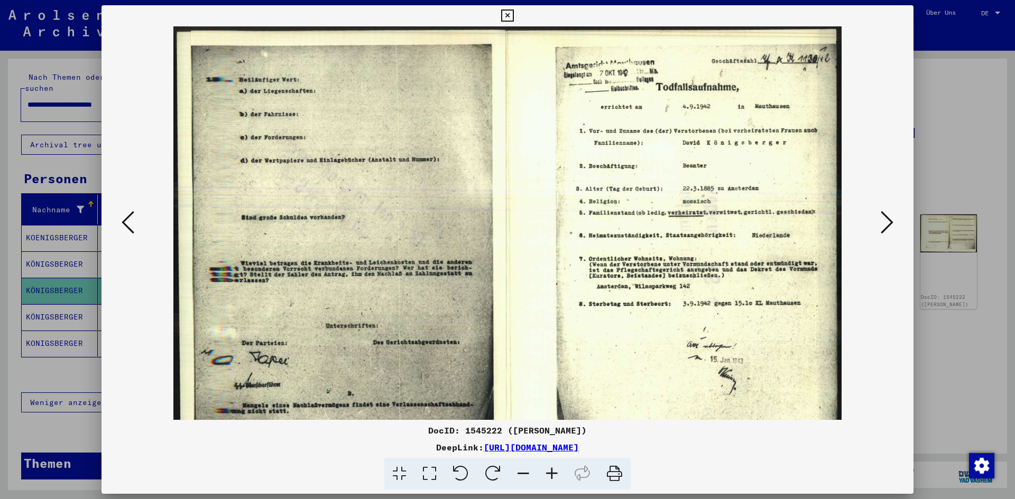
click at [549, 475] on icon at bounding box center [552, 474] width 29 height 32
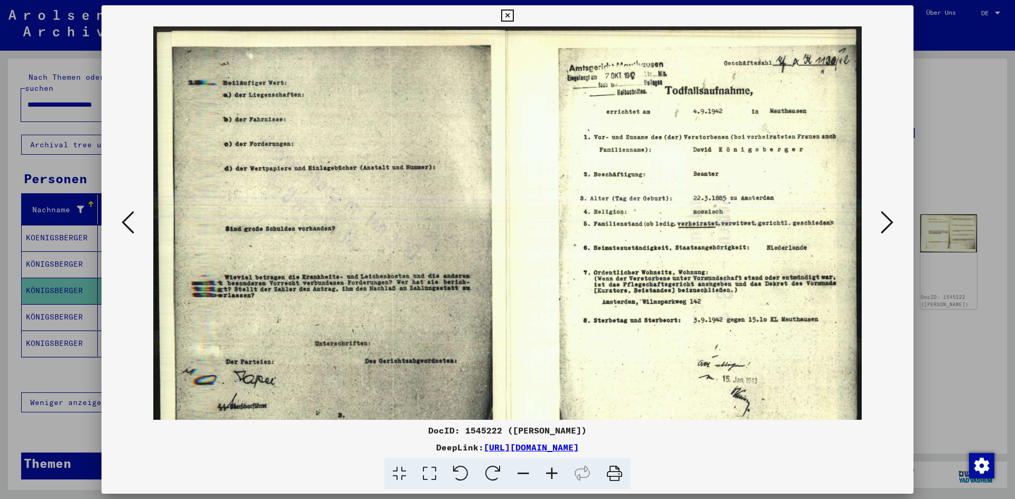
click at [549, 475] on icon at bounding box center [552, 474] width 29 height 32
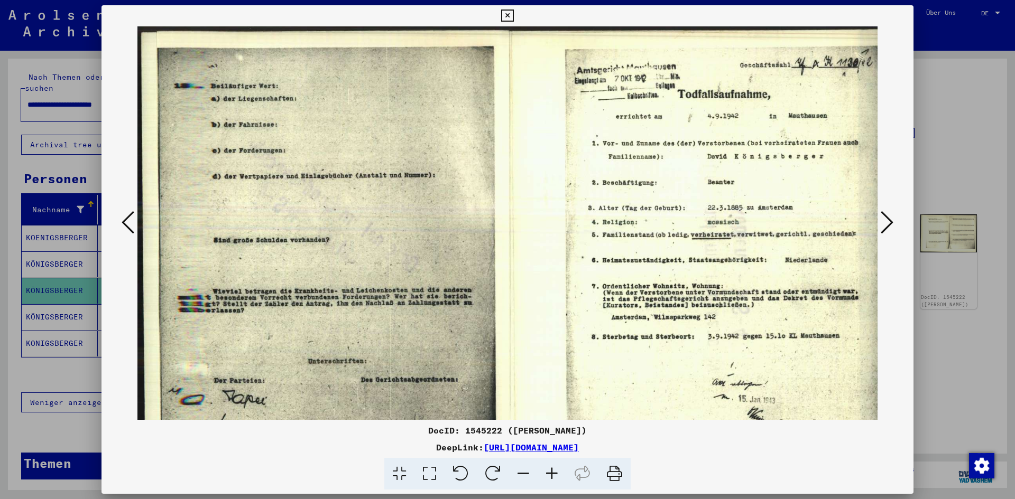
click at [549, 475] on icon at bounding box center [552, 474] width 29 height 32
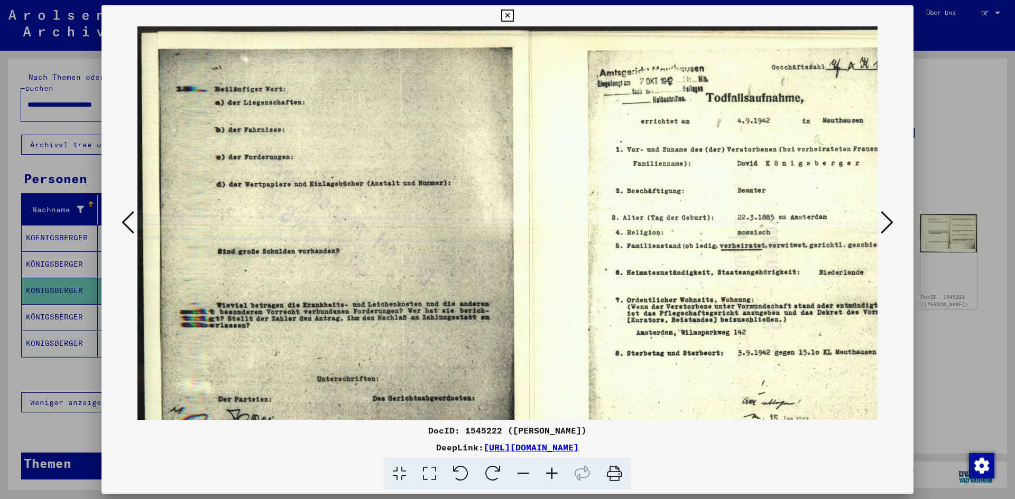
click at [549, 475] on icon at bounding box center [552, 474] width 29 height 32
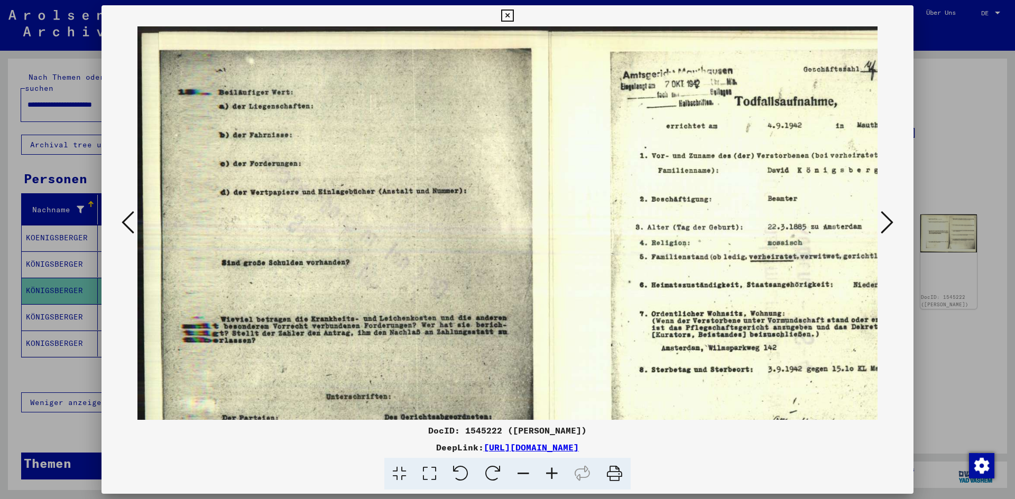
click at [549, 475] on icon at bounding box center [552, 474] width 29 height 32
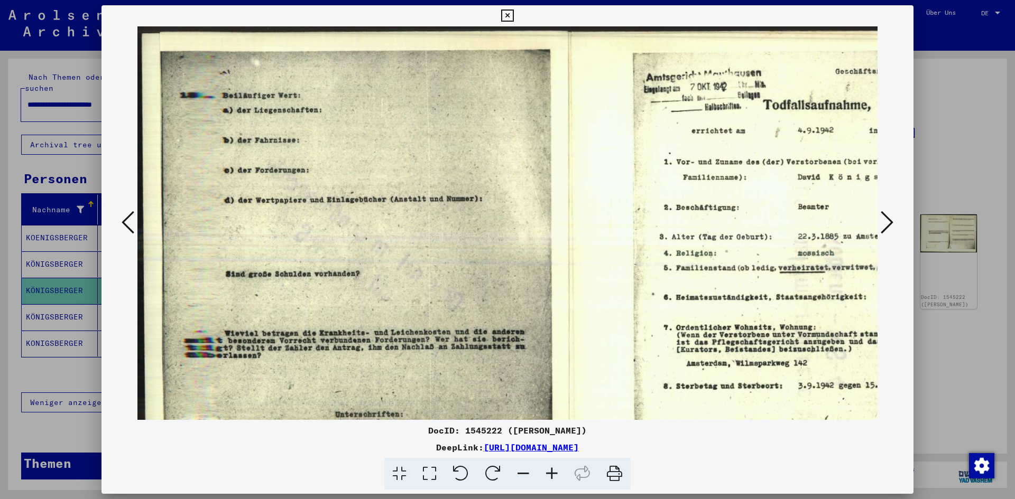
click at [549, 475] on icon at bounding box center [552, 474] width 29 height 32
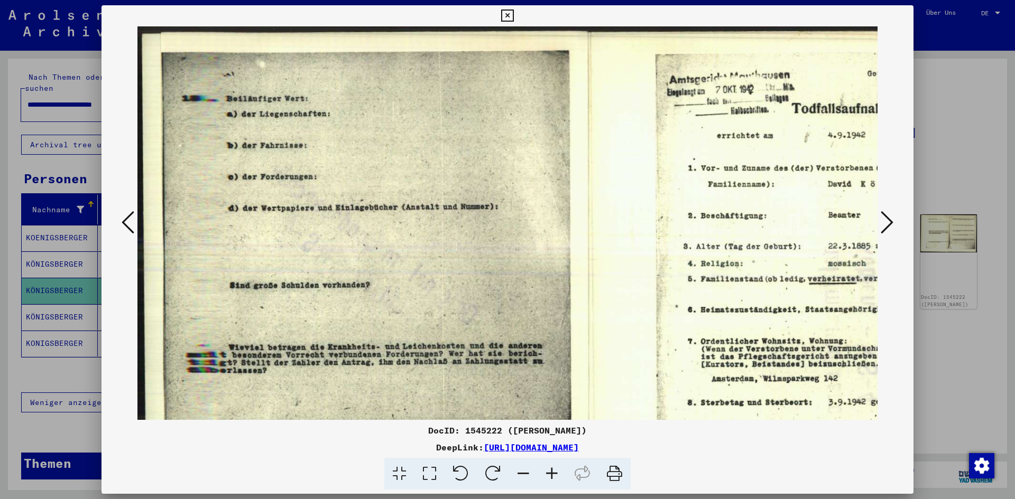
scroll to position [0, 8]
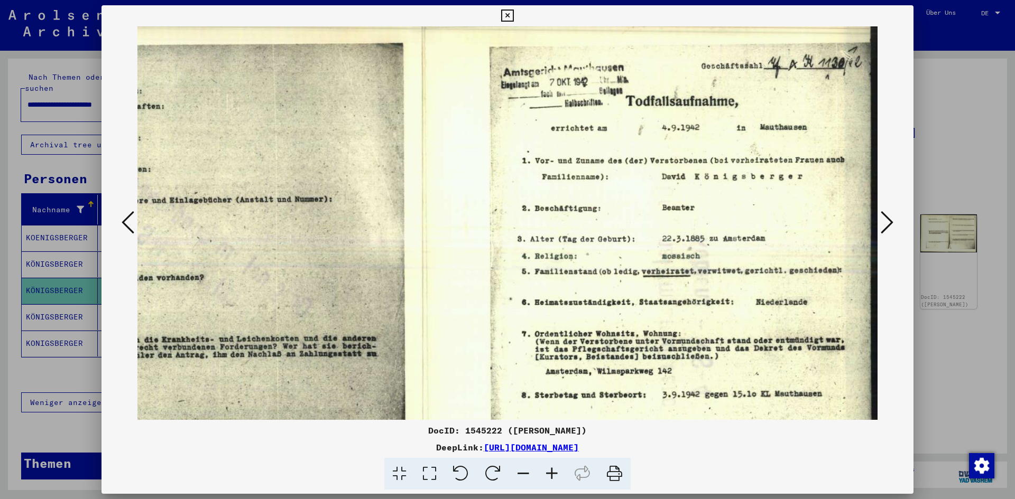
drag, startPoint x: 818, startPoint y: 347, endPoint x: 640, endPoint y: 337, distance: 178.9
click at [640, 337] on img at bounding box center [424, 321] width 906 height 605
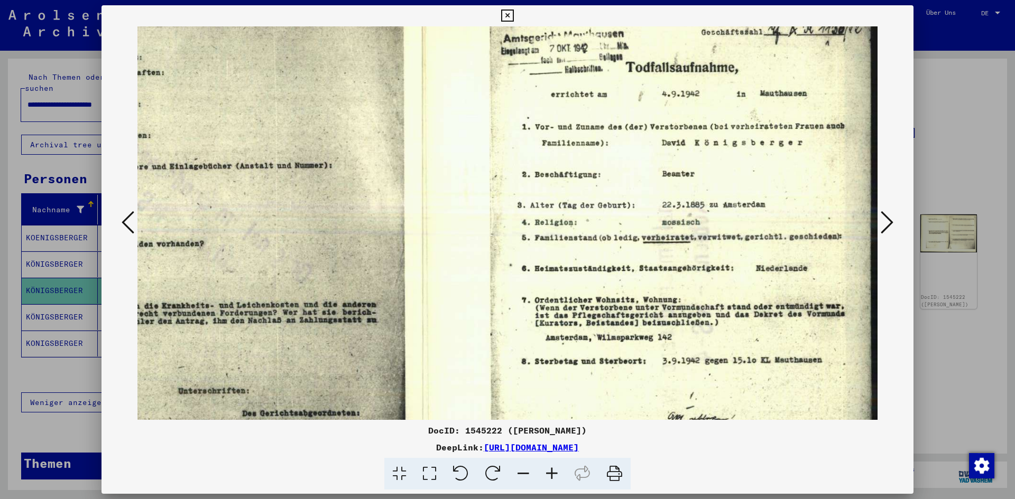
scroll to position [41, 164]
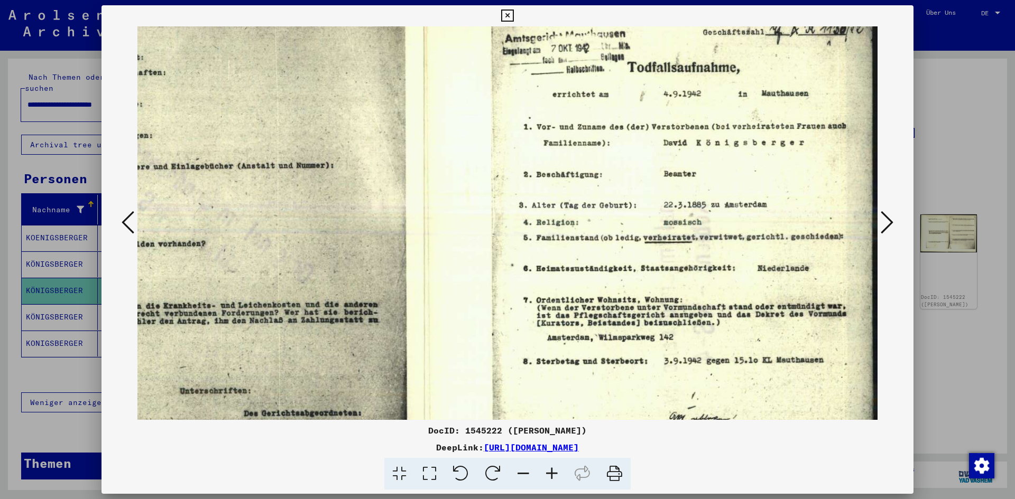
drag, startPoint x: 783, startPoint y: 250, endPoint x: 718, endPoint y: 218, distance: 72.3
click at [718, 218] on img at bounding box center [426, 287] width 906 height 605
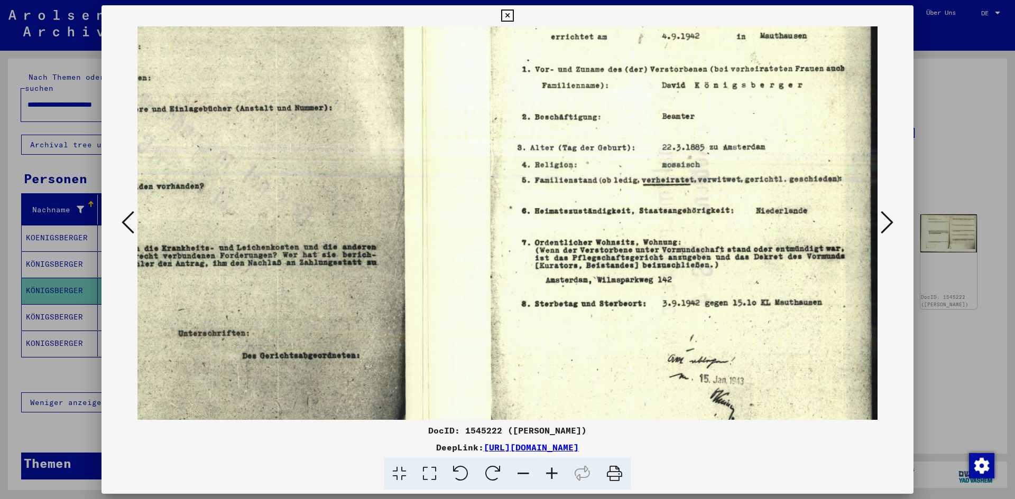
scroll to position [107, 166]
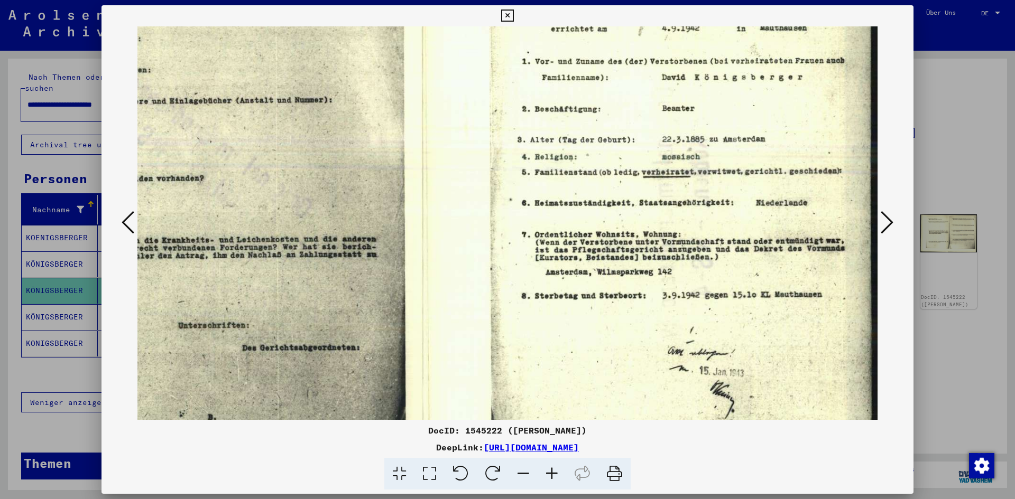
drag, startPoint x: 660, startPoint y: 388, endPoint x: 630, endPoint y: 322, distance: 72.6
click at [630, 322] on img at bounding box center [424, 222] width 906 height 605
click at [52, 306] on div at bounding box center [507, 249] width 1015 height 499
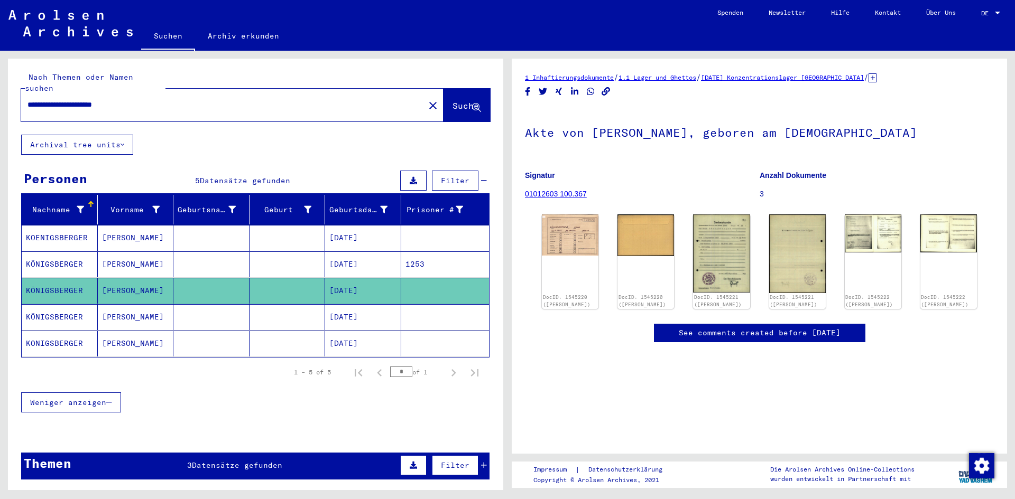
click at [56, 335] on mat-cell "KONIGSBERGER" at bounding box center [60, 344] width 76 height 26
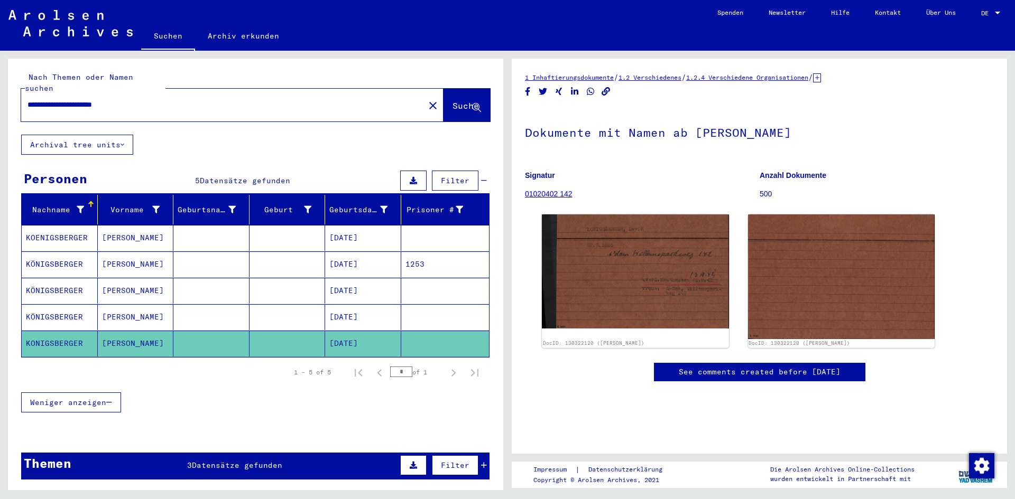
click at [61, 316] on mat-cell "KÖNIGSBERGER" at bounding box center [60, 317] width 76 height 26
